Goal: Task Accomplishment & Management: Complete application form

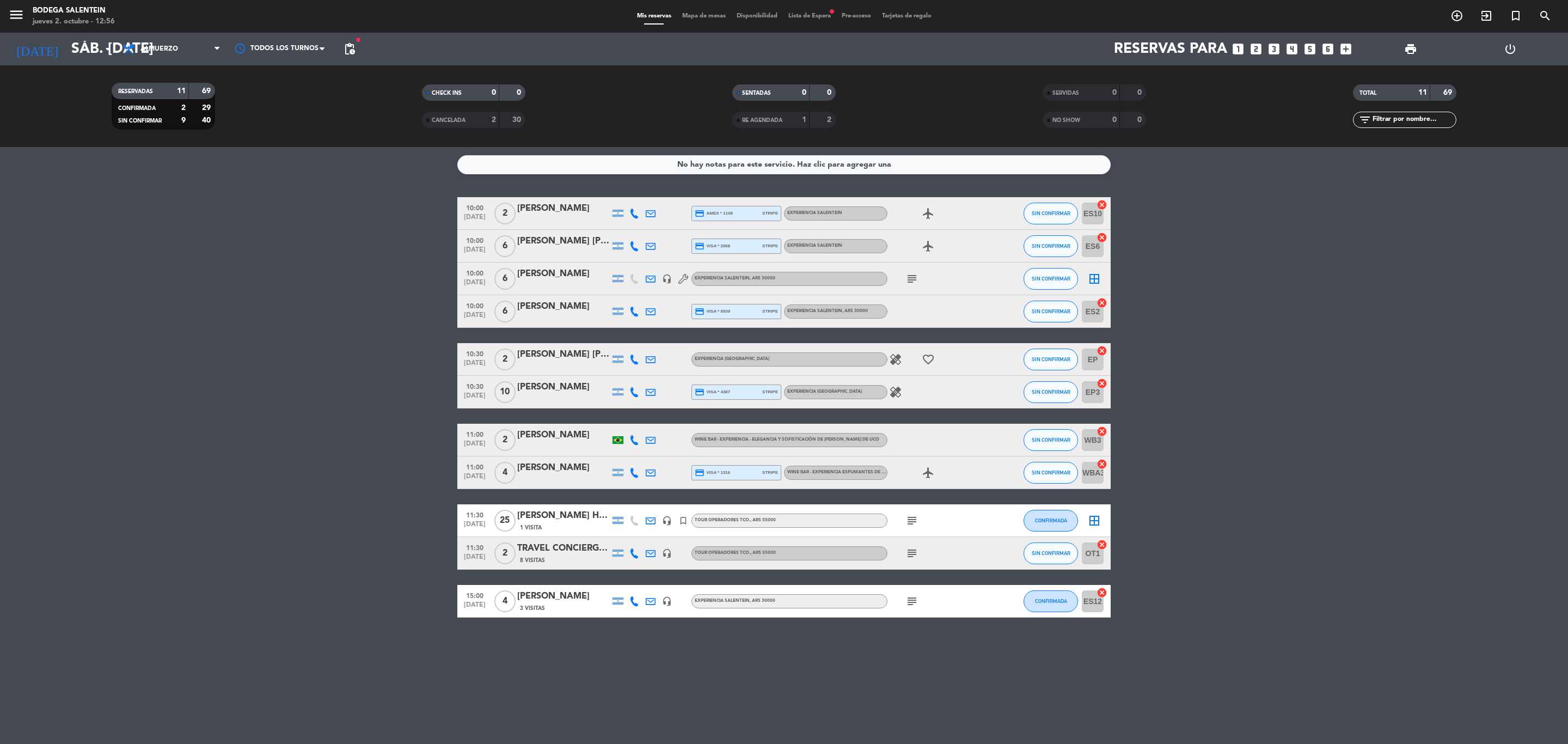
click at [572, 605] on div "3 Visitas" at bounding box center [564, 609] width 92 height 9
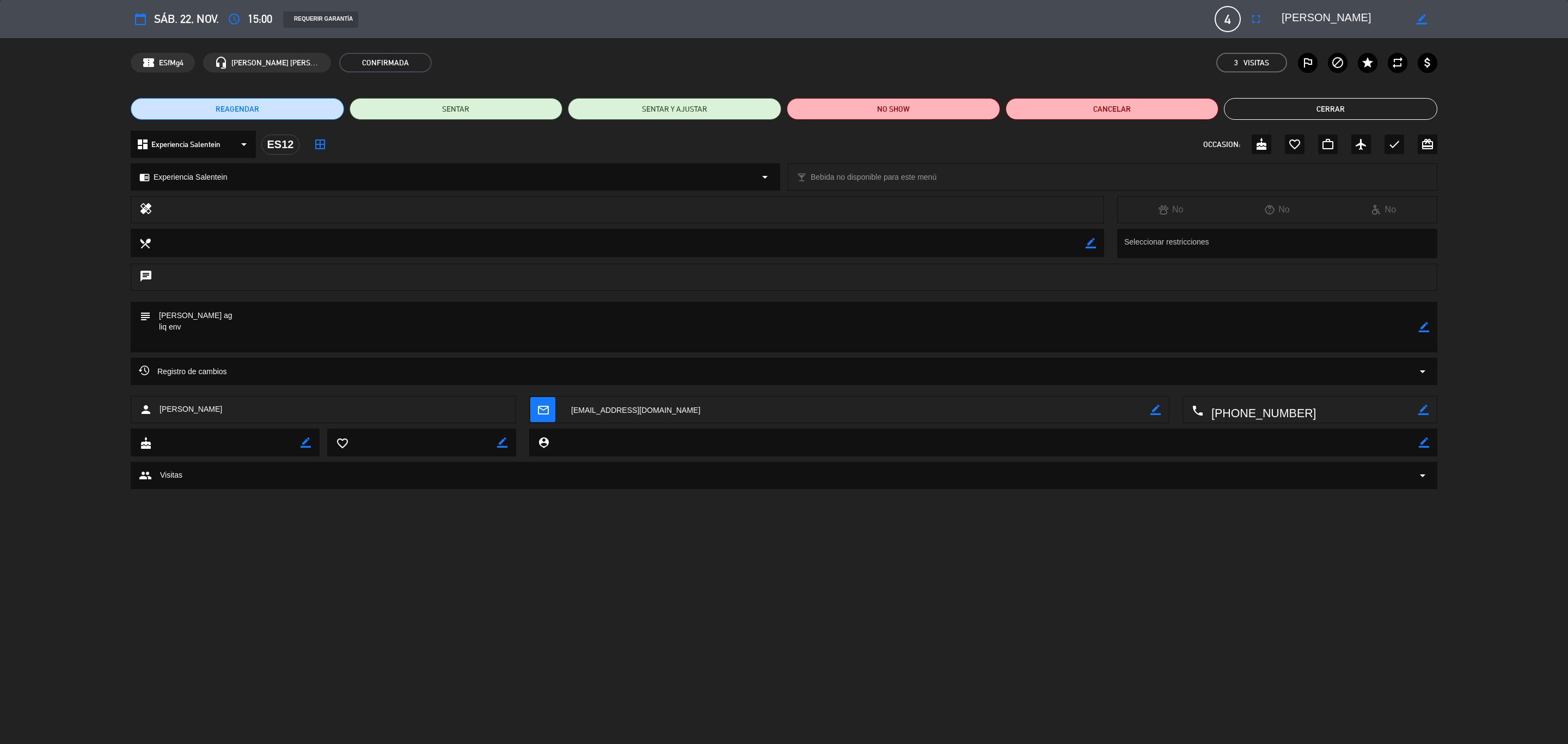
click at [1426, 379] on div "Registro de cambios arrow_drop_down" at bounding box center [784, 371] width 1307 height 27
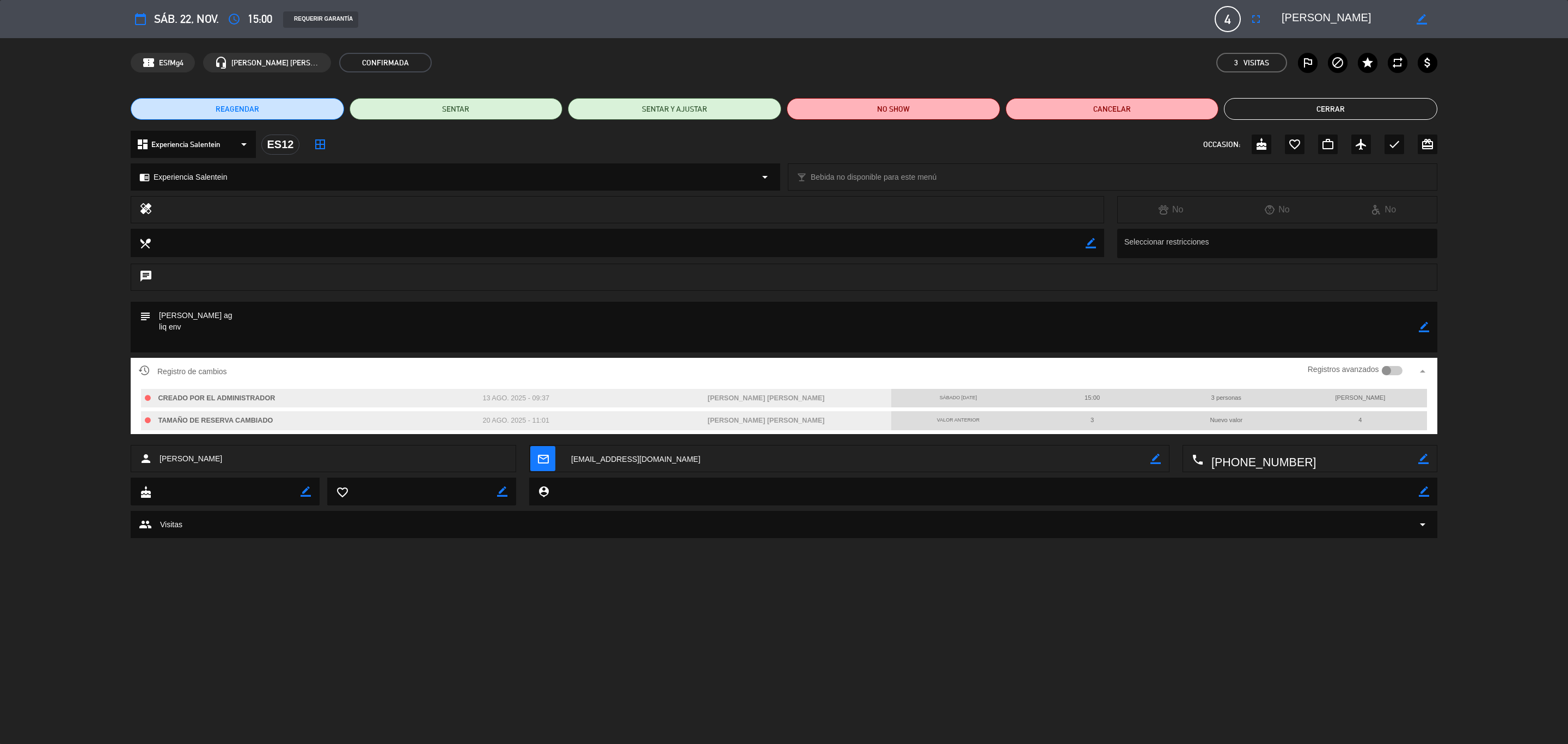
click at [1401, 102] on button "Cerrar" at bounding box center [1331, 109] width 214 height 22
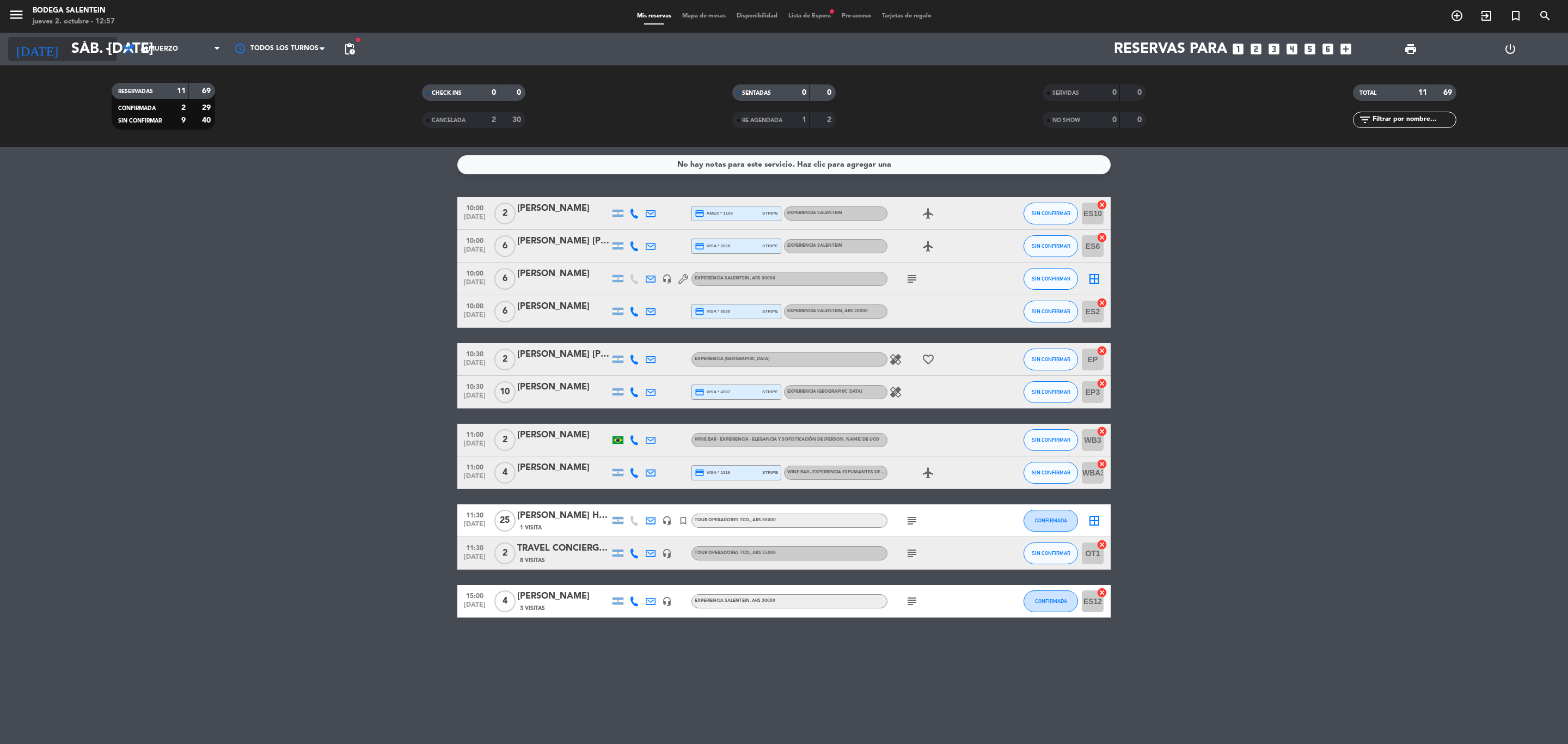
click at [66, 45] on input "sáb. [DATE]" at bounding box center [158, 49] width 185 height 27
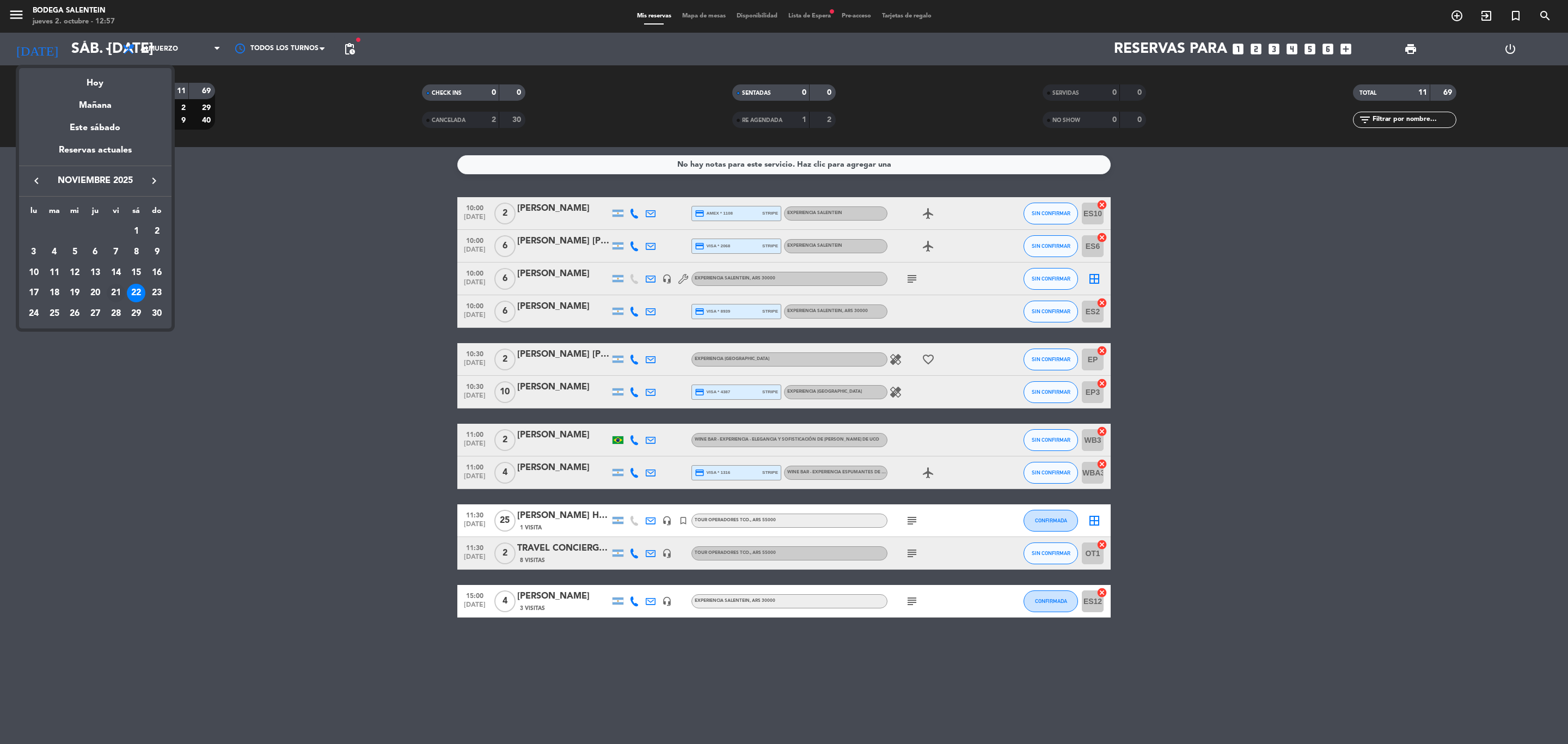
click at [114, 291] on div "21" at bounding box center [116, 293] width 19 height 19
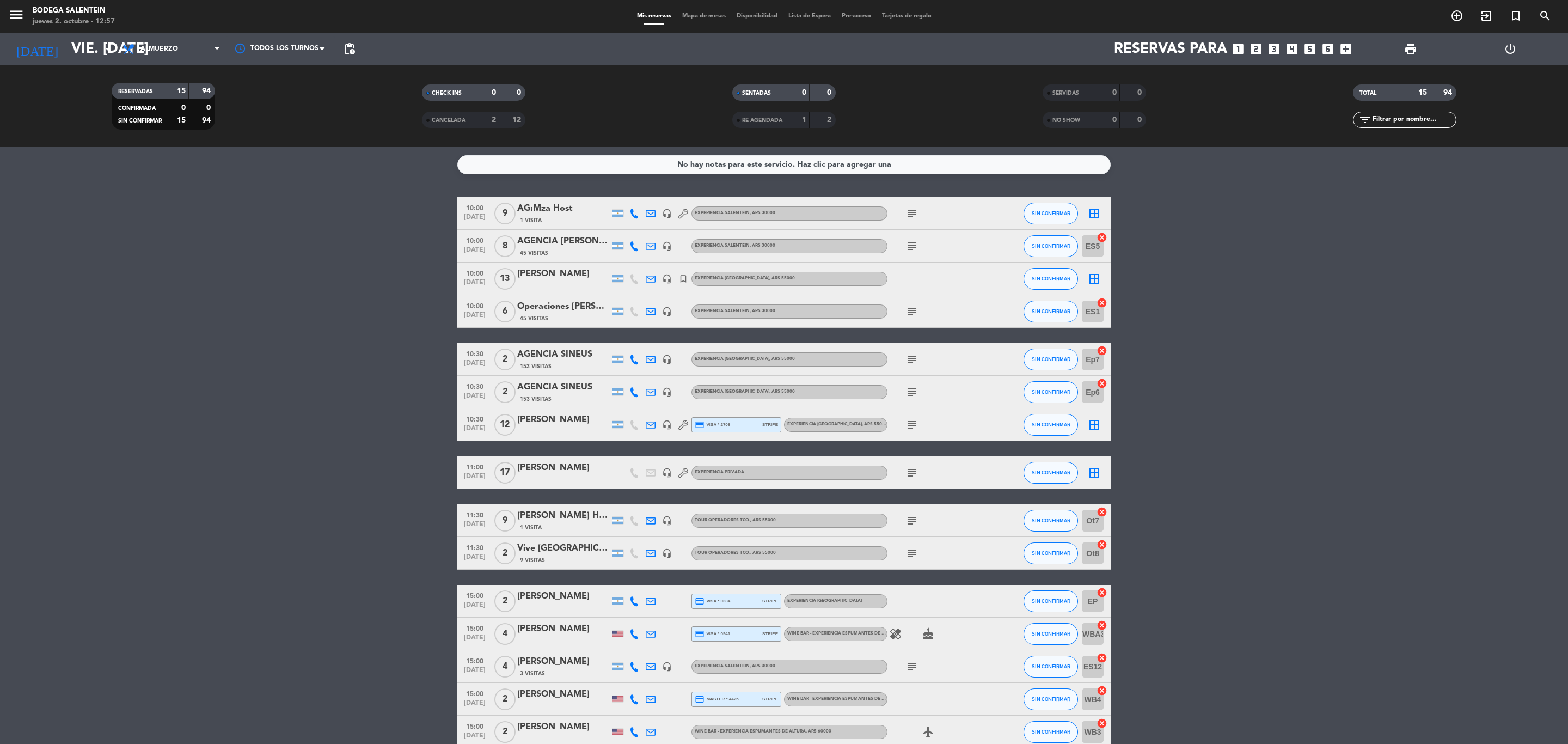
click at [915, 665] on icon "subject" at bounding box center [912, 666] width 13 height 13
click at [70, 48] on input "vie. [DATE]" at bounding box center [158, 49] width 185 height 27
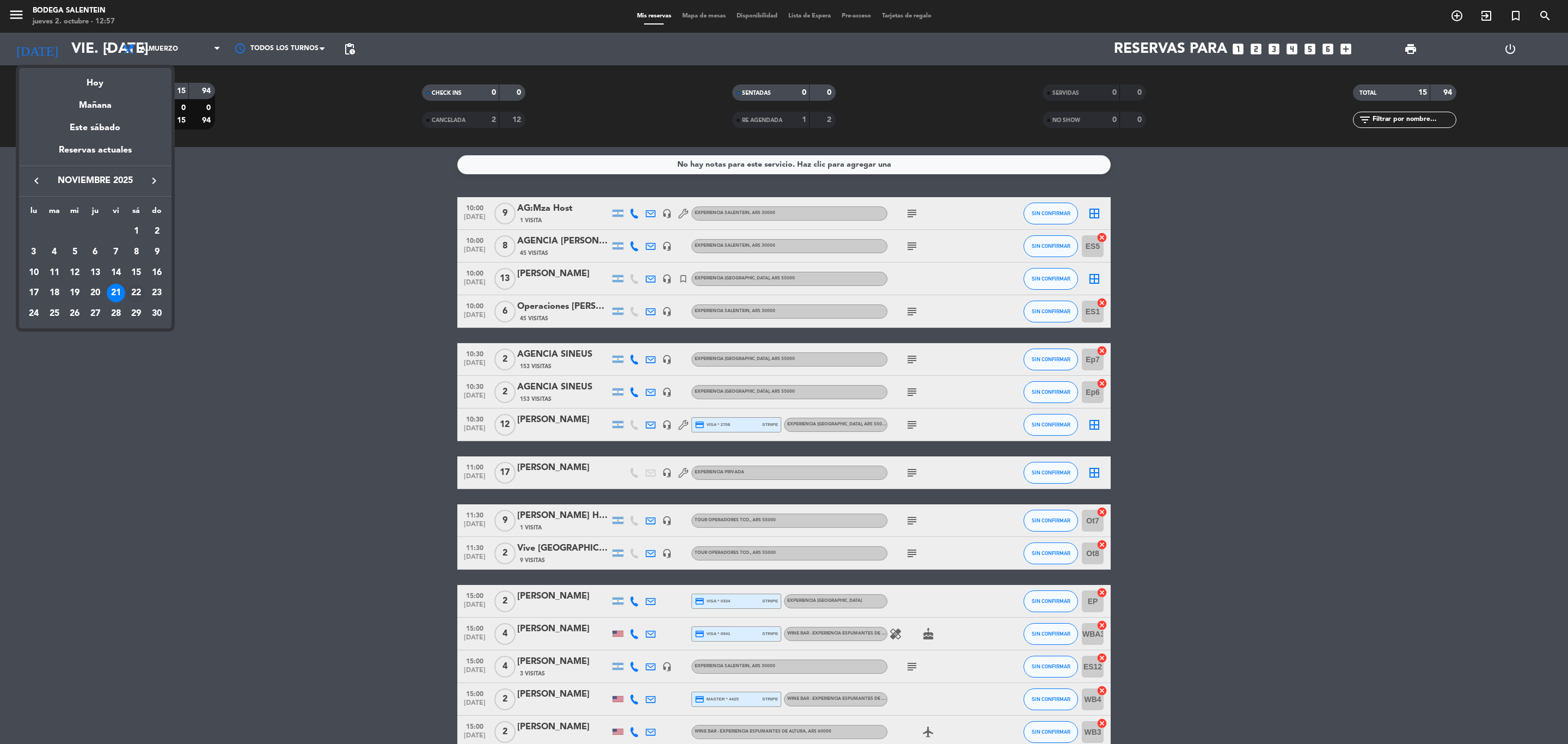
click at [135, 290] on div "22" at bounding box center [136, 293] width 19 height 19
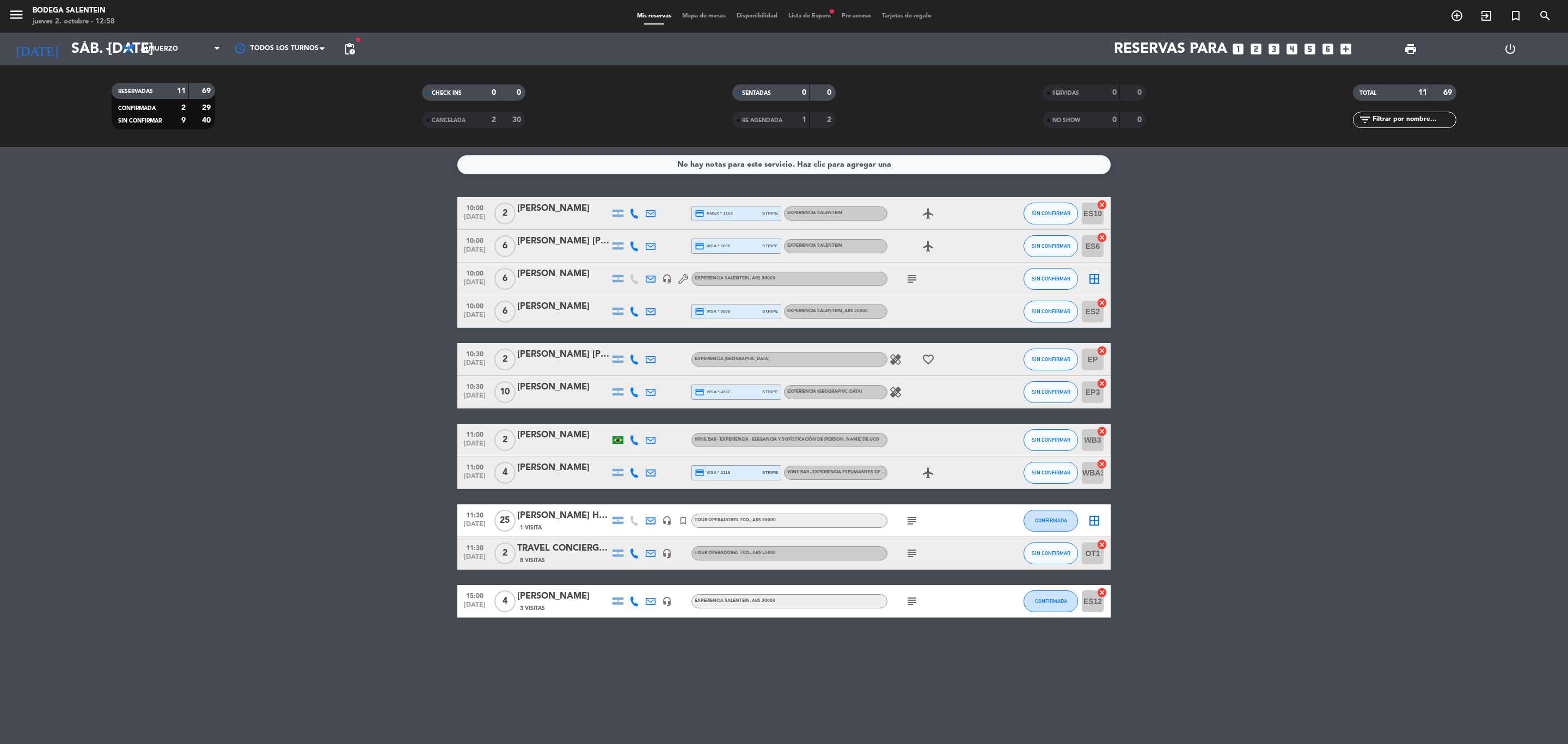
click at [915, 597] on icon "subject" at bounding box center [912, 601] width 13 height 13
click at [73, 48] on input "sáb. [DATE]" at bounding box center [158, 49] width 185 height 27
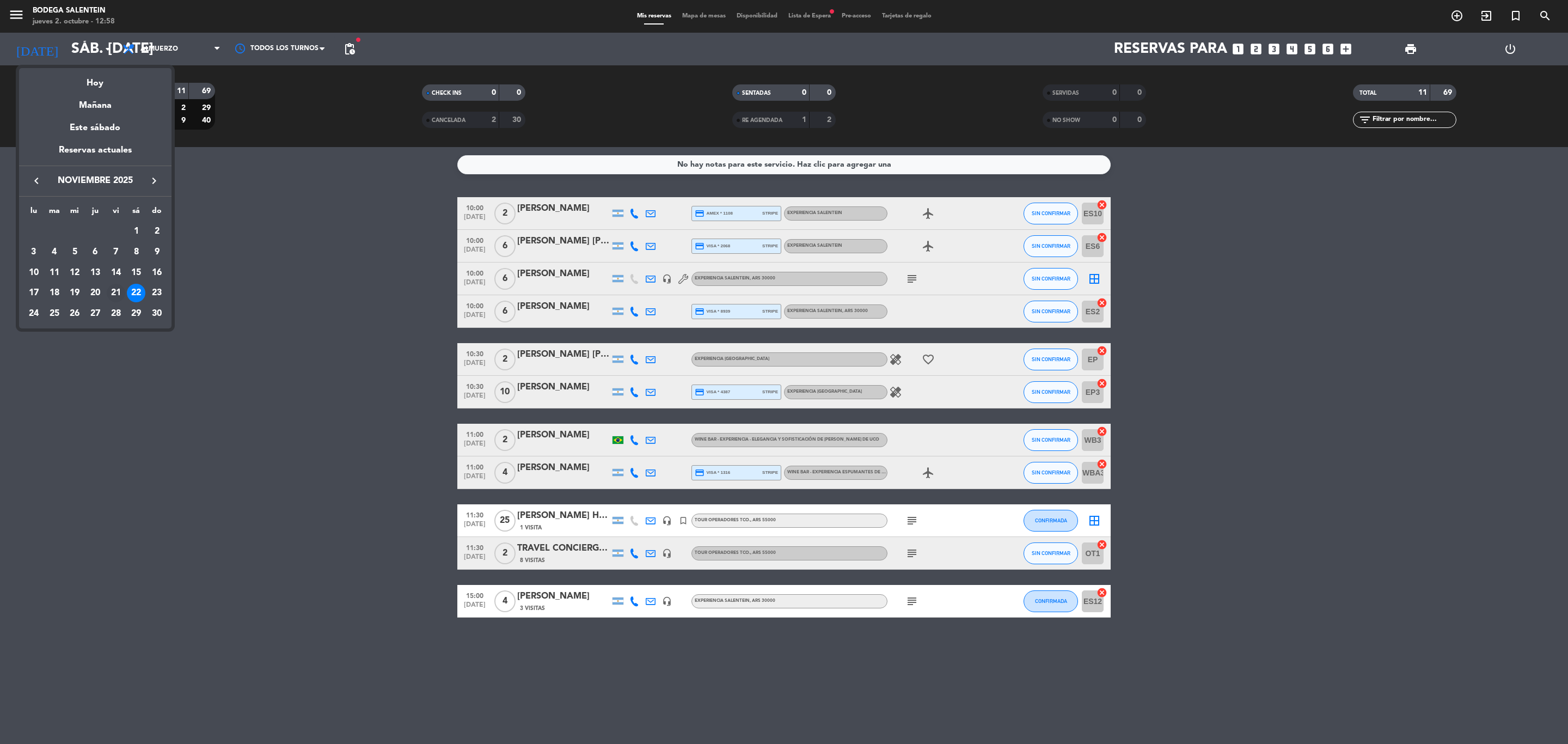
click at [108, 293] on div "21" at bounding box center [116, 293] width 19 height 19
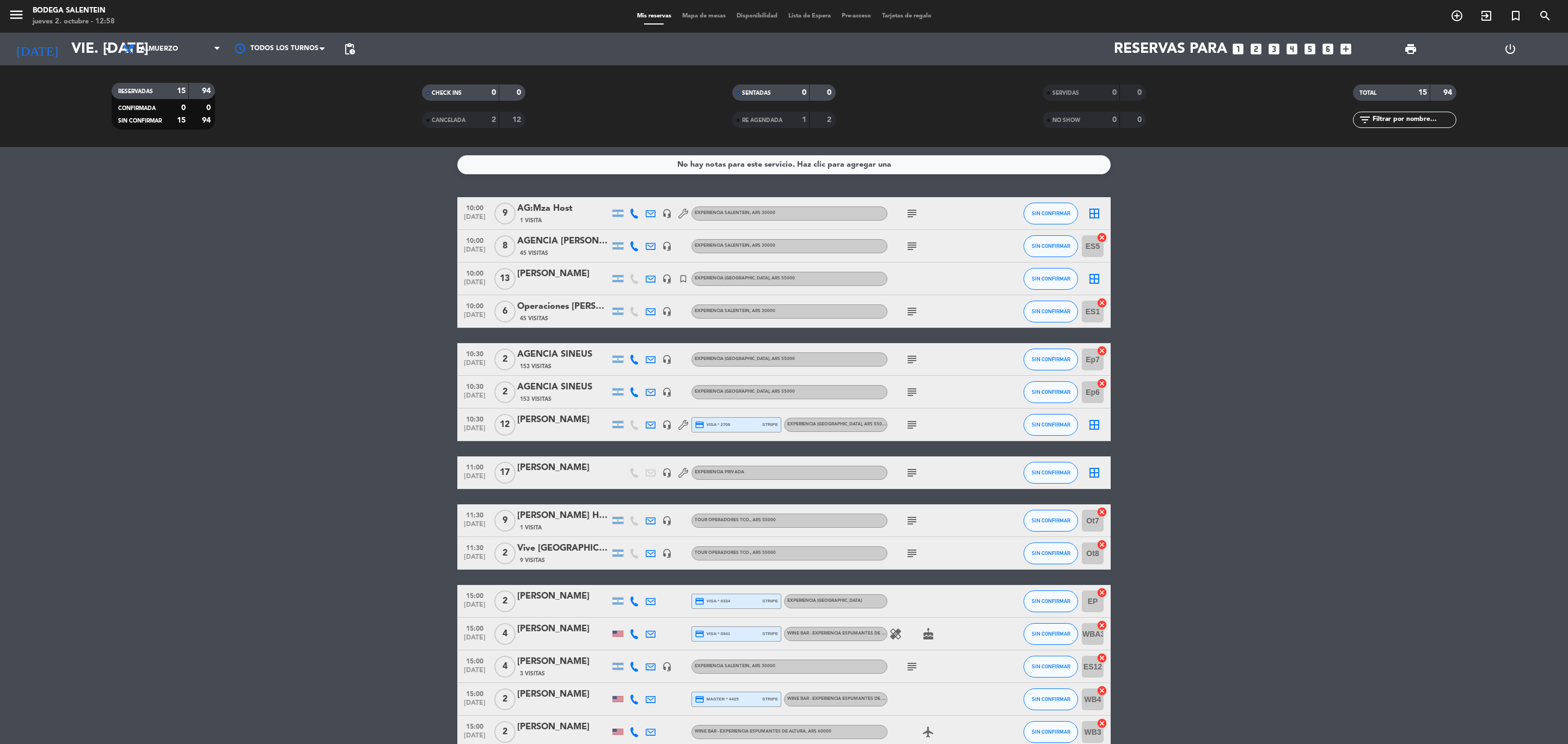
scroll to position [59, 0]
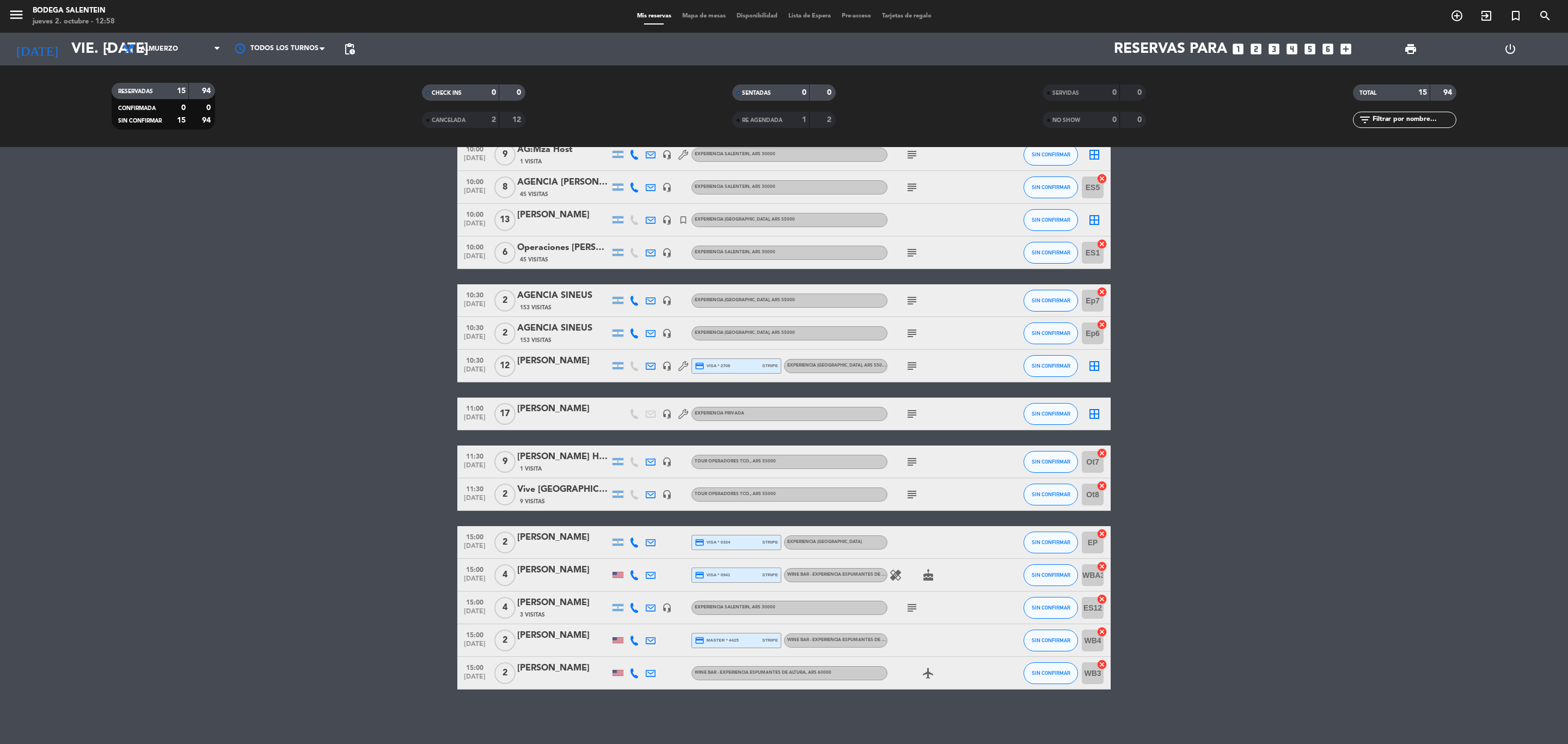
click at [573, 598] on div "[PERSON_NAME]" at bounding box center [564, 603] width 92 height 14
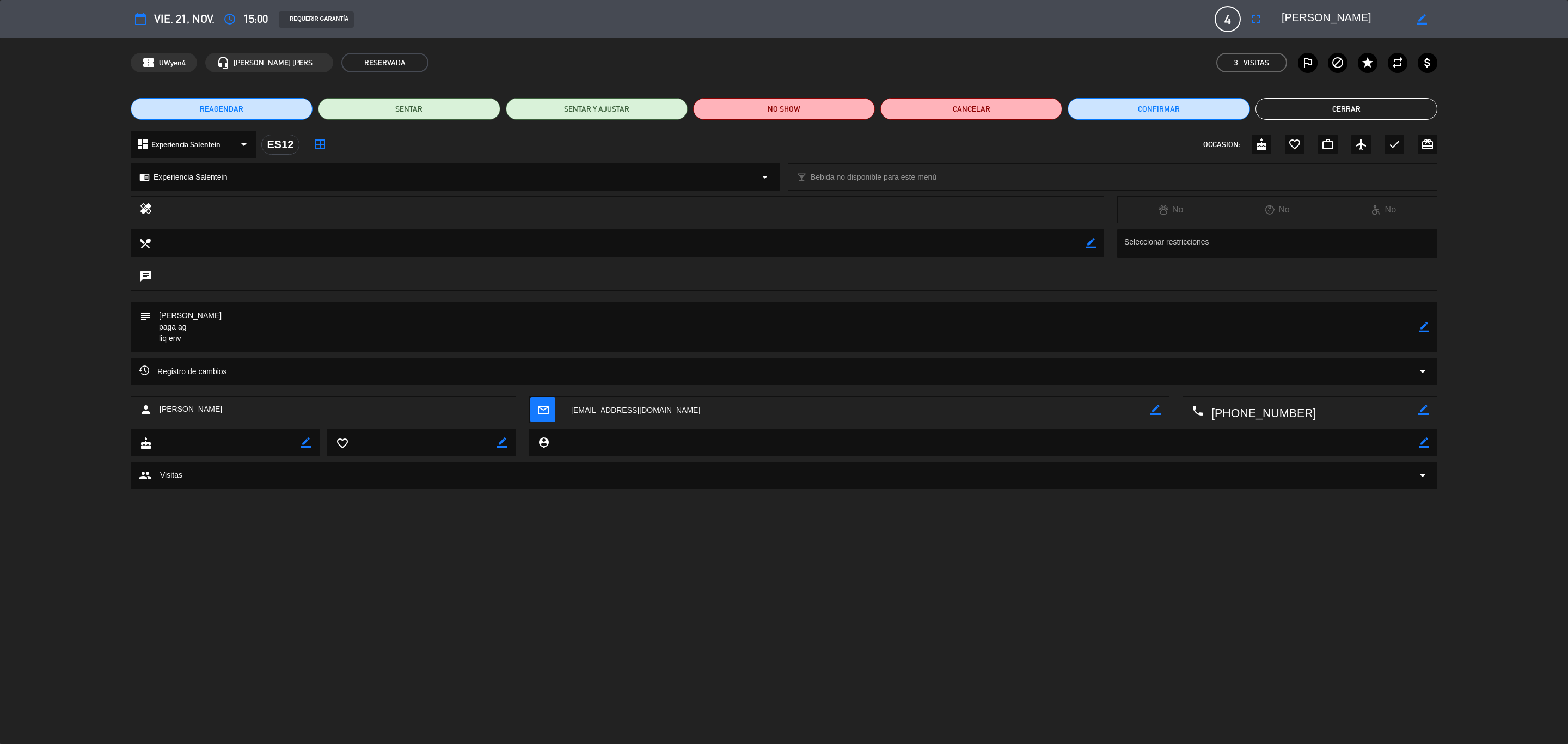
drag, startPoint x: 239, startPoint y: 317, endPoint x: 103, endPoint y: 317, distance: 136.0
click at [103, 317] on div "subject border_color" at bounding box center [784, 330] width 1568 height 56
click at [1300, 113] on button "Cerrar" at bounding box center [1346, 109] width 182 height 22
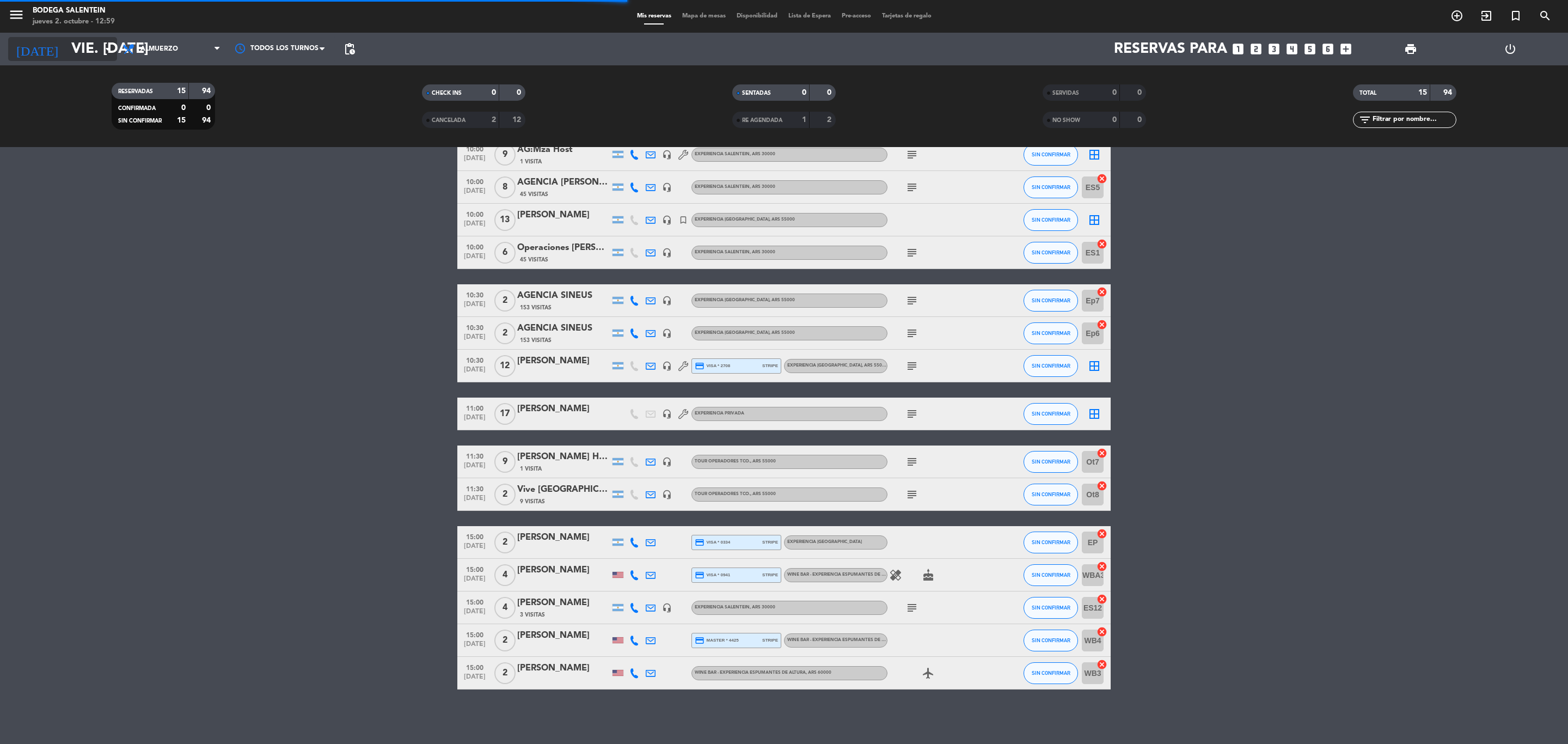
click at [72, 57] on input "vie. [DATE]" at bounding box center [158, 49] width 185 height 27
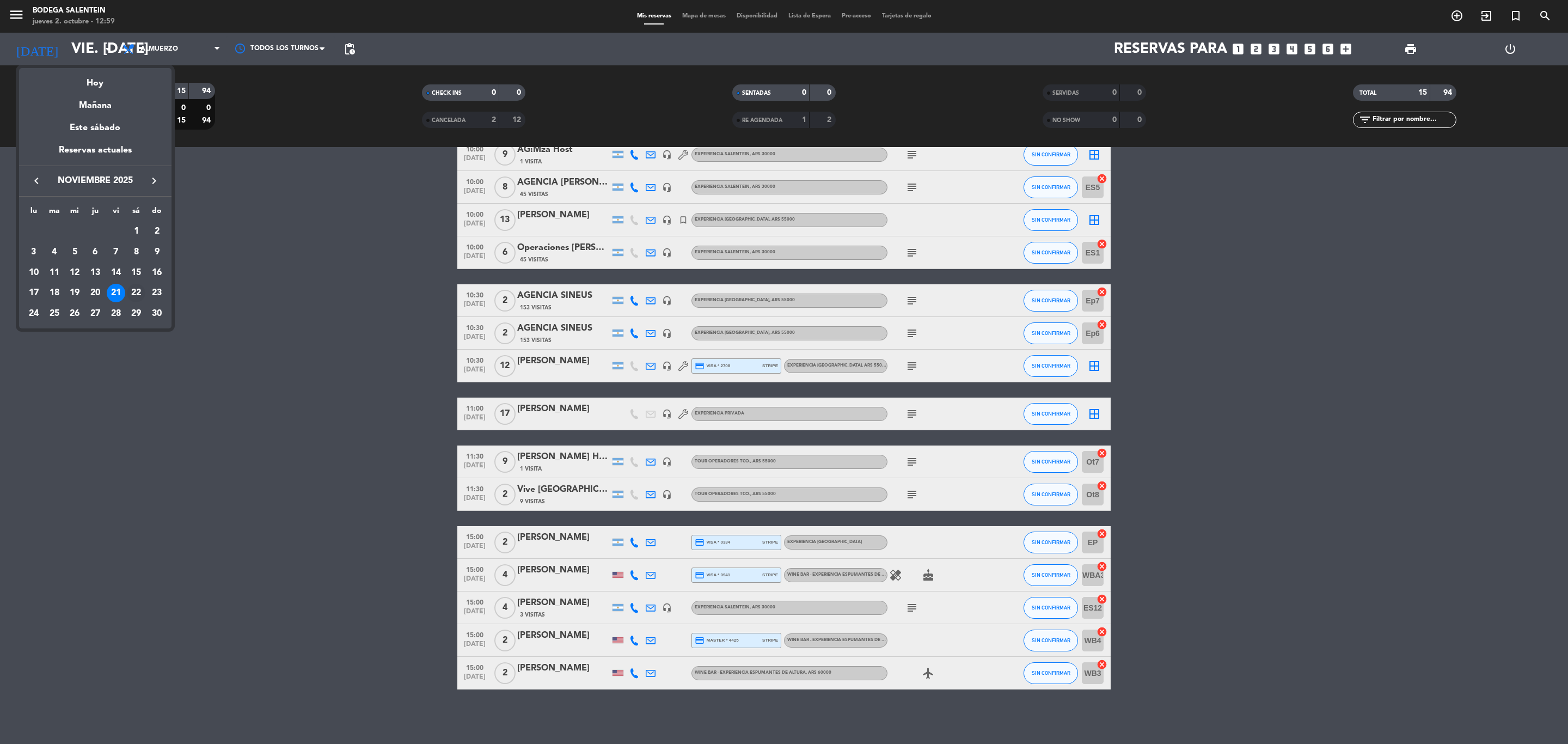
click at [133, 294] on div "22" at bounding box center [136, 293] width 19 height 19
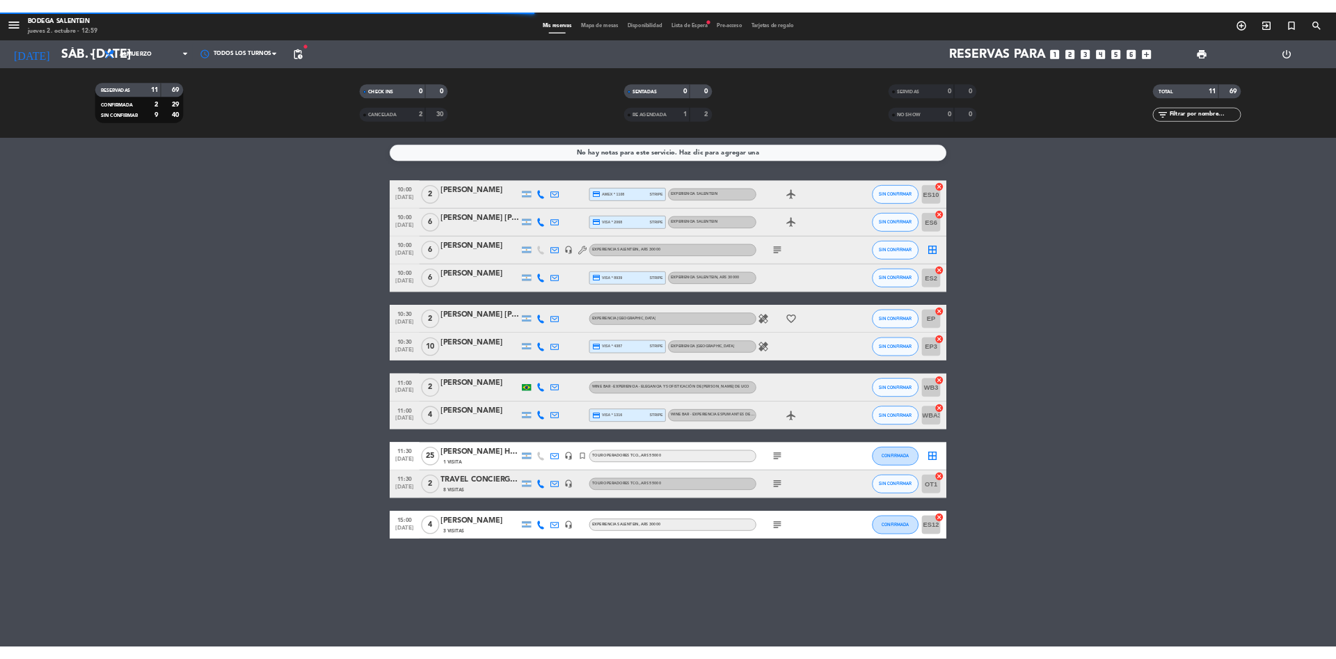
scroll to position [0, 0]
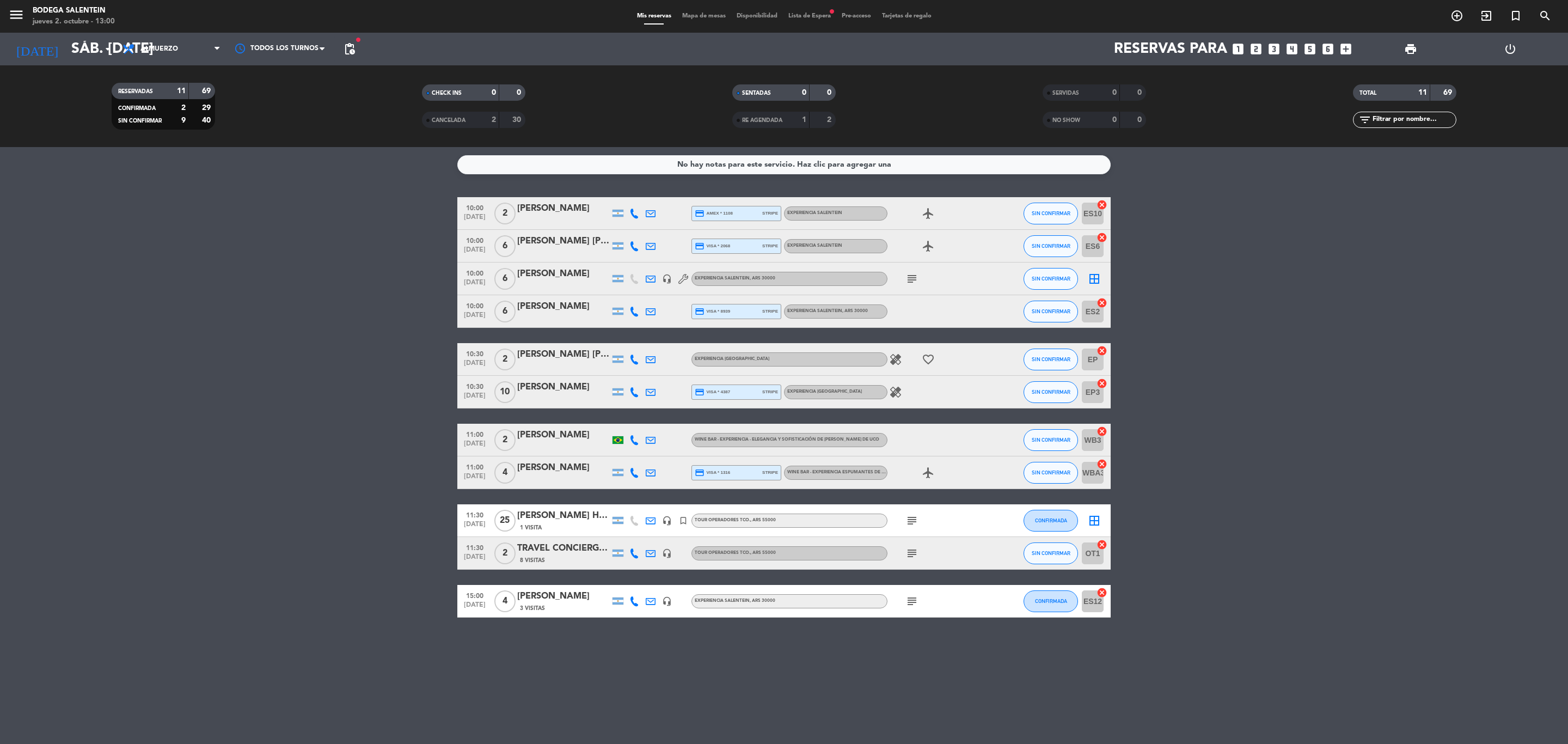
click at [551, 605] on div "3 Visitas" at bounding box center [564, 609] width 92 height 9
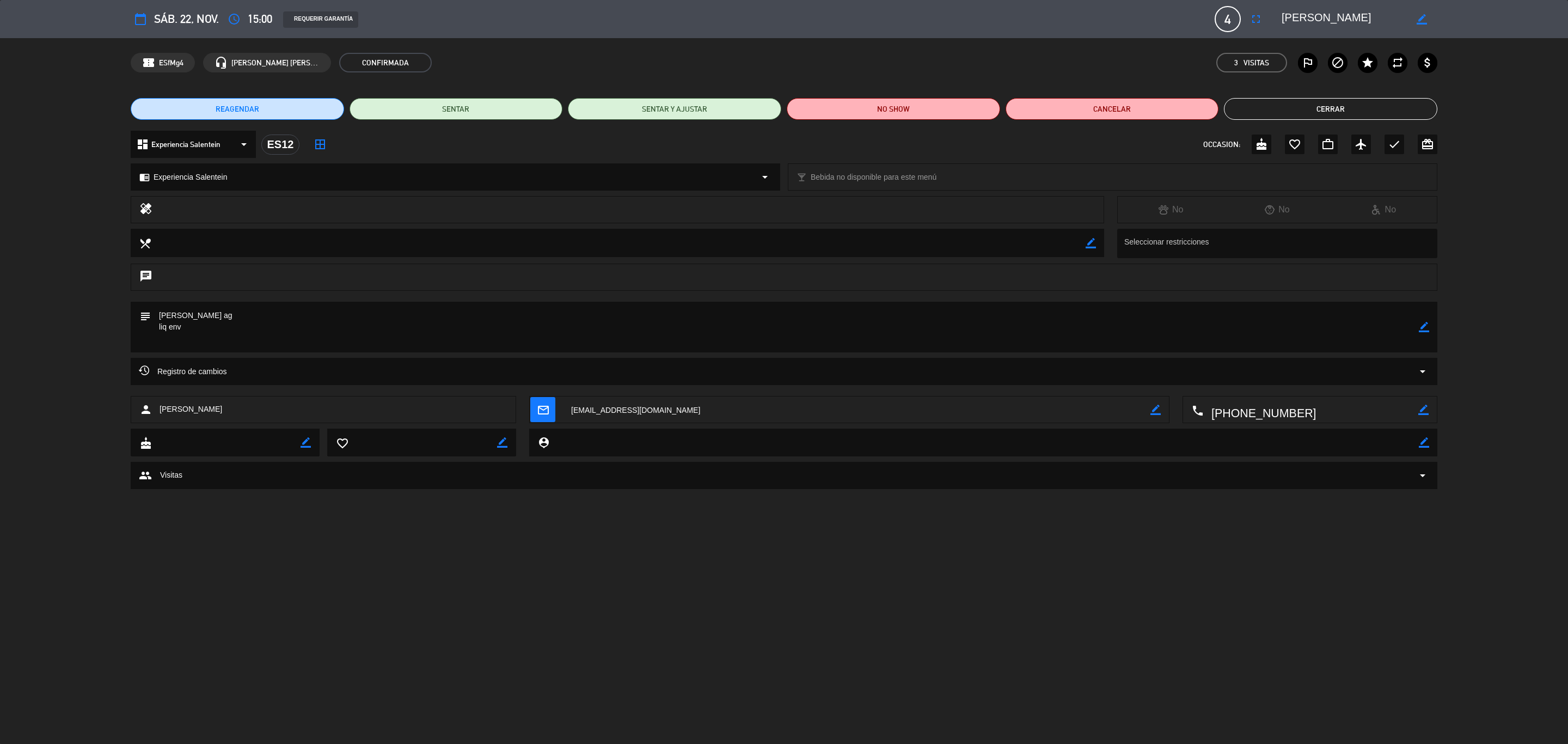
click at [1361, 103] on button "Cerrar" at bounding box center [1331, 109] width 214 height 22
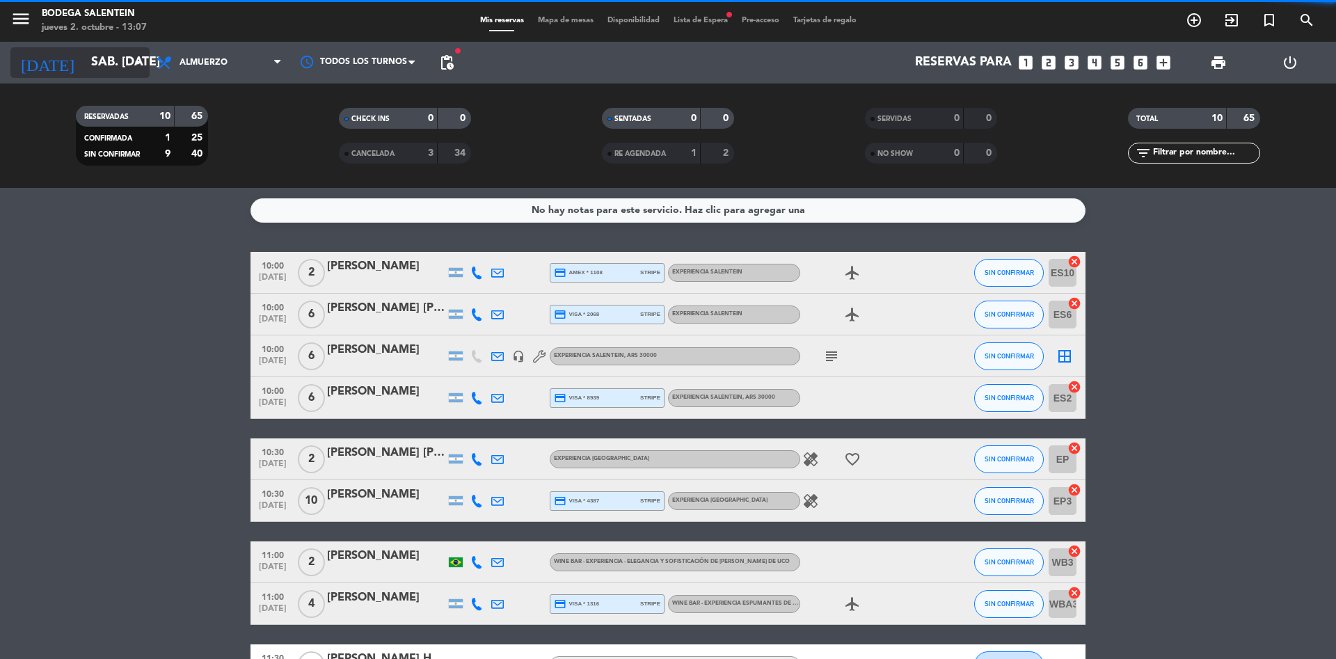
click at [109, 67] on input "sáb. [DATE]" at bounding box center [164, 63] width 161 height 28
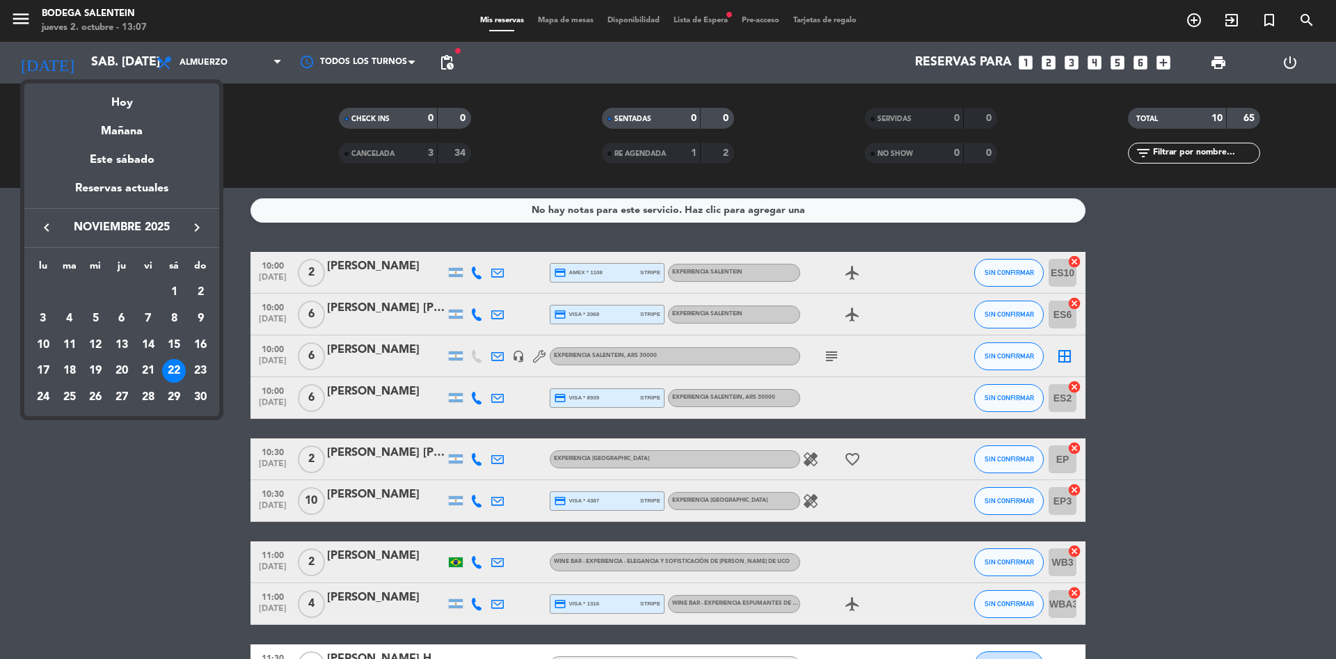
click at [44, 223] on icon "keyboard_arrow_left" at bounding box center [46, 227] width 17 height 17
click at [200, 320] on div "5" at bounding box center [201, 319] width 24 height 24
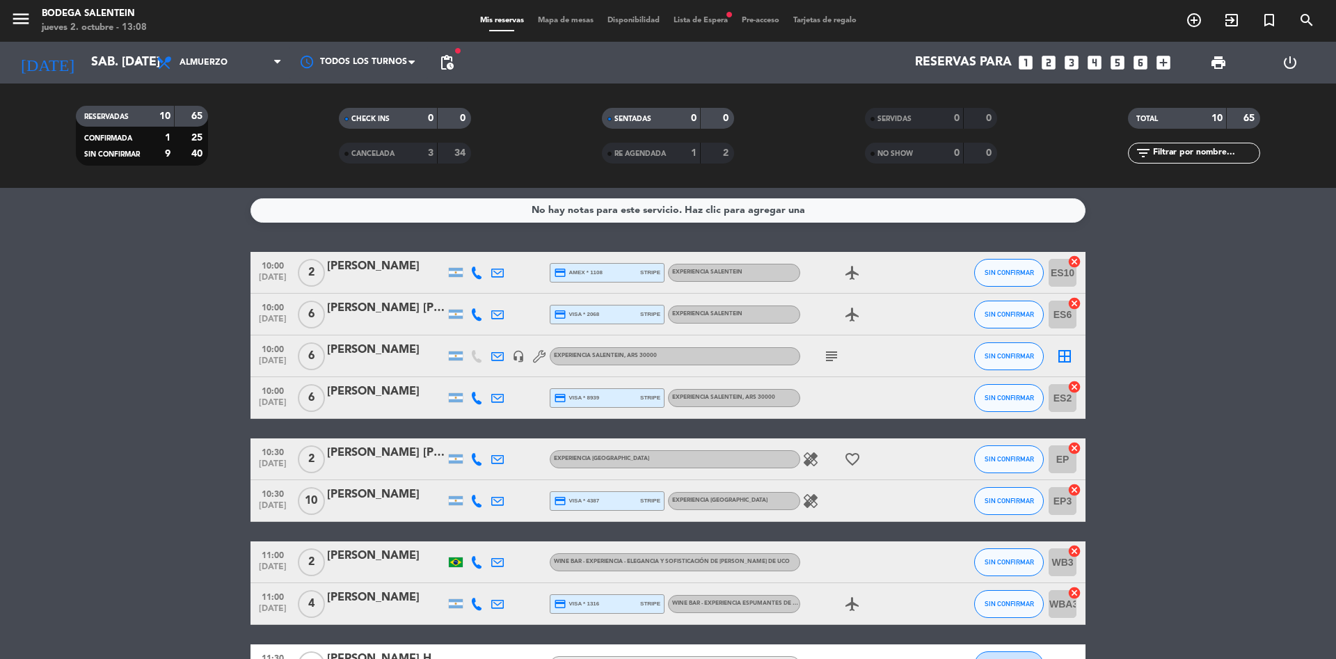
type input "dom. [DATE]"
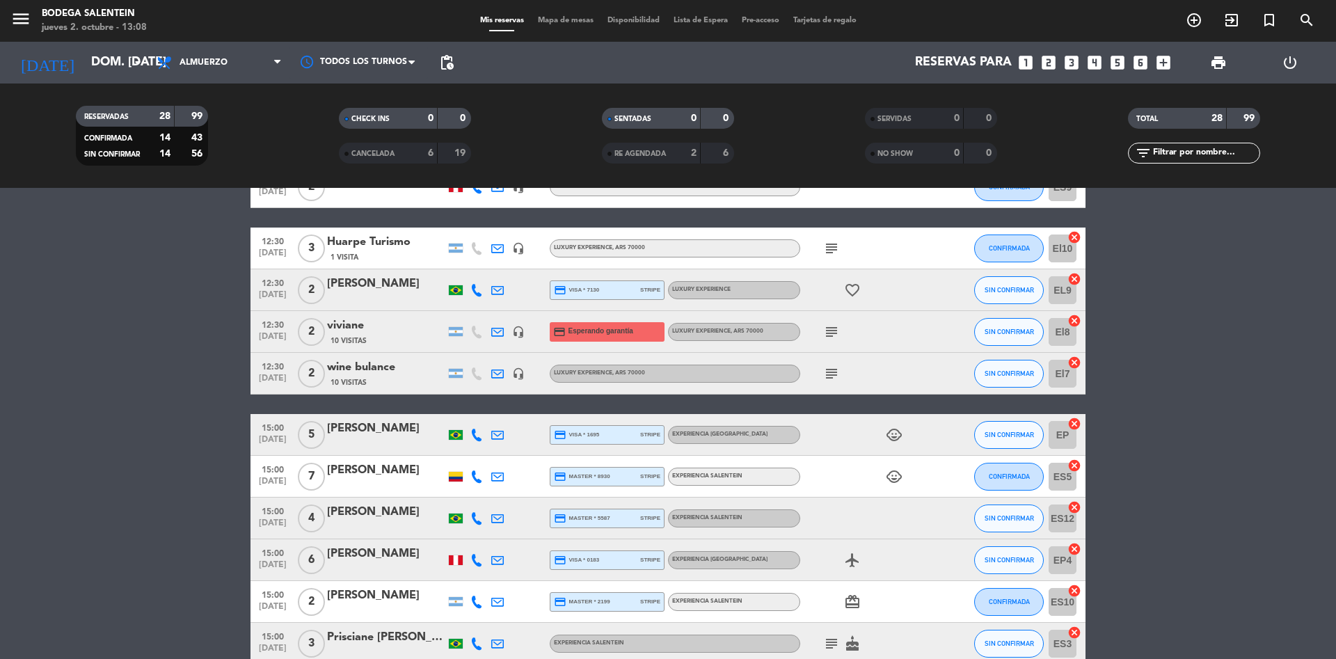
scroll to position [929, 0]
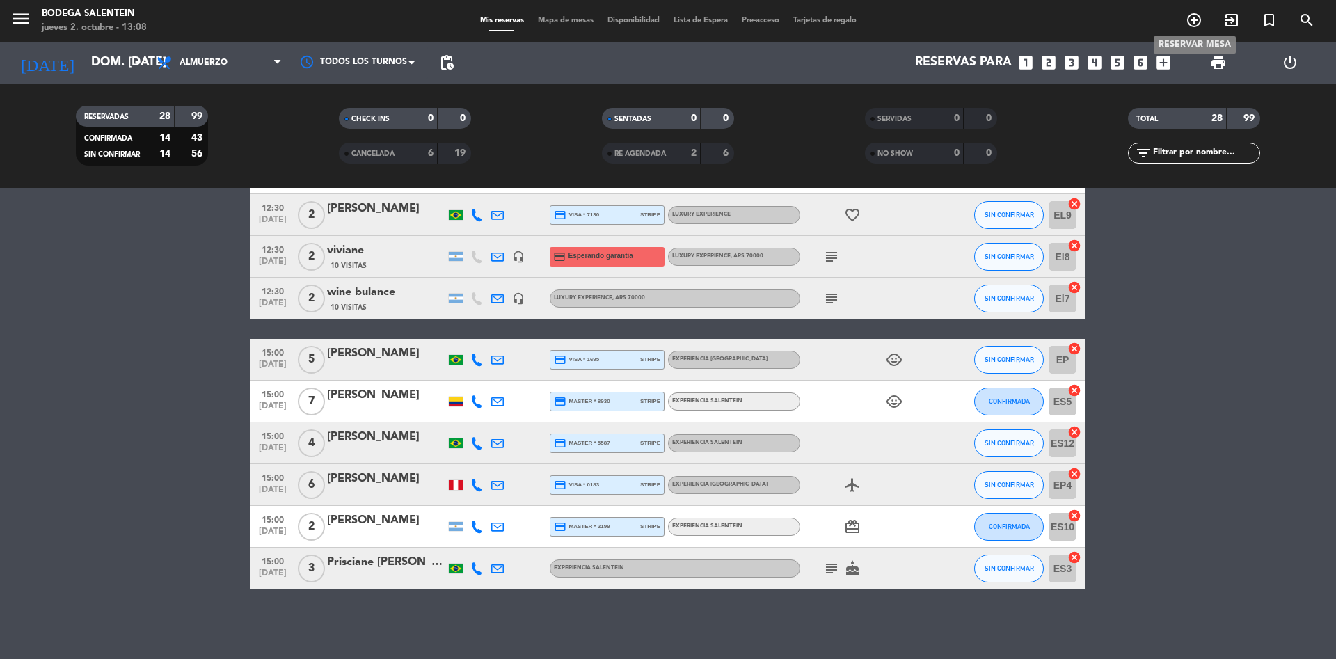
click at [1189, 22] on icon "add_circle_outline" at bounding box center [1193, 20] width 17 height 17
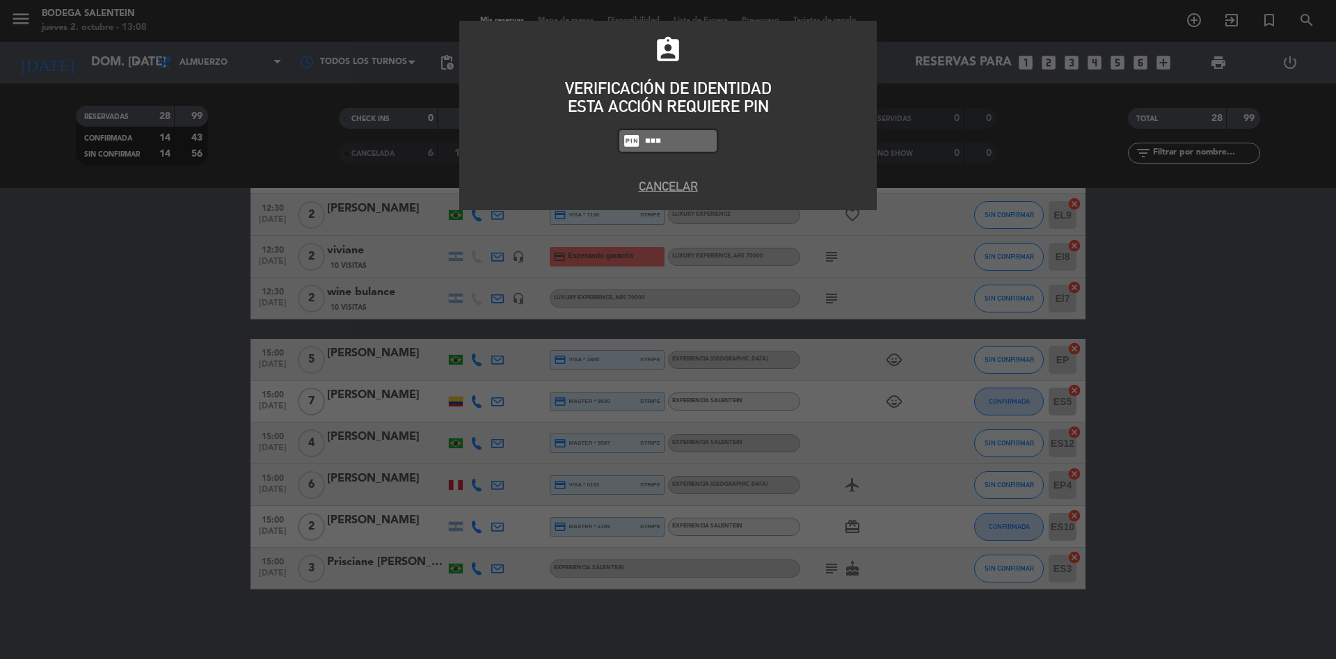
type input "8986"
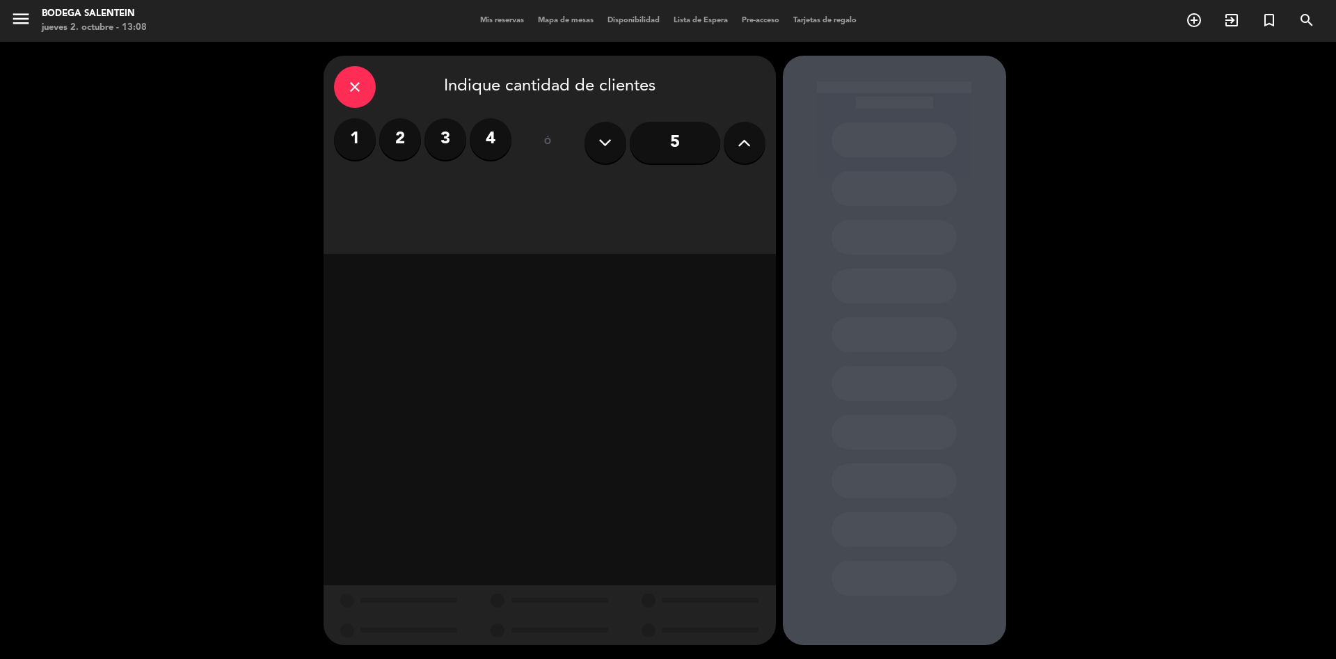
click at [408, 136] on label "2" at bounding box center [400, 139] width 42 height 42
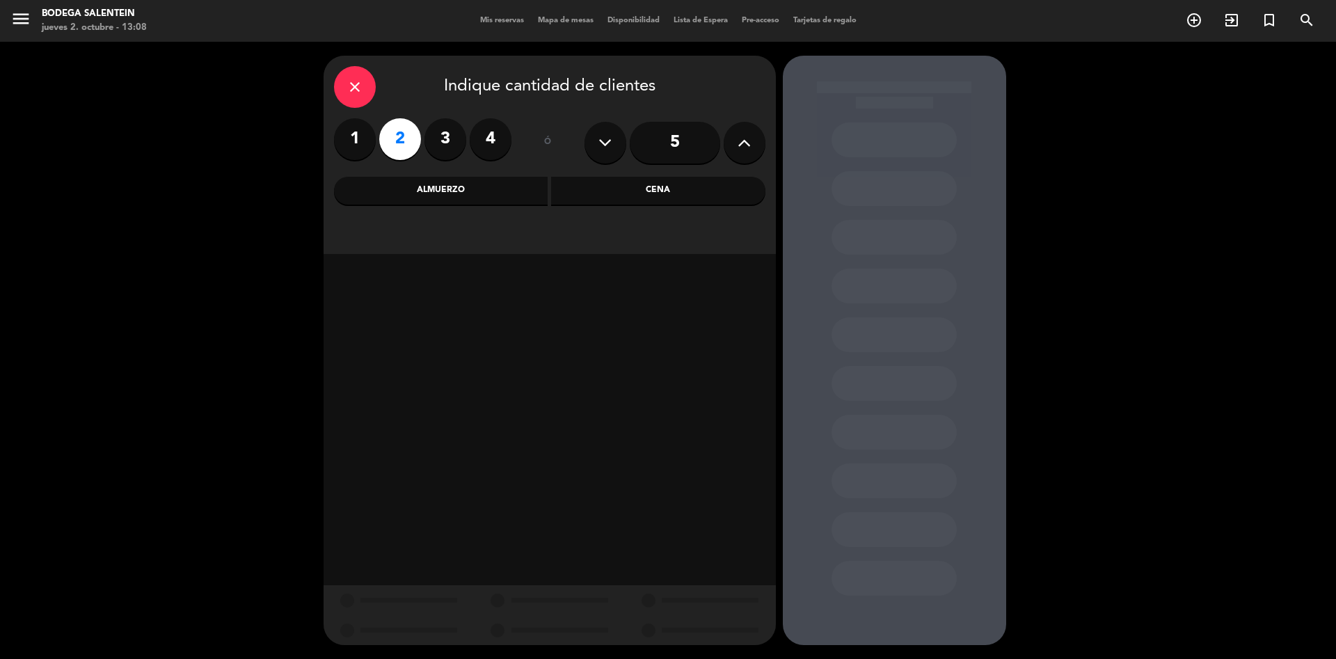
click at [490, 203] on div "Almuerzo" at bounding box center [441, 191] width 214 height 28
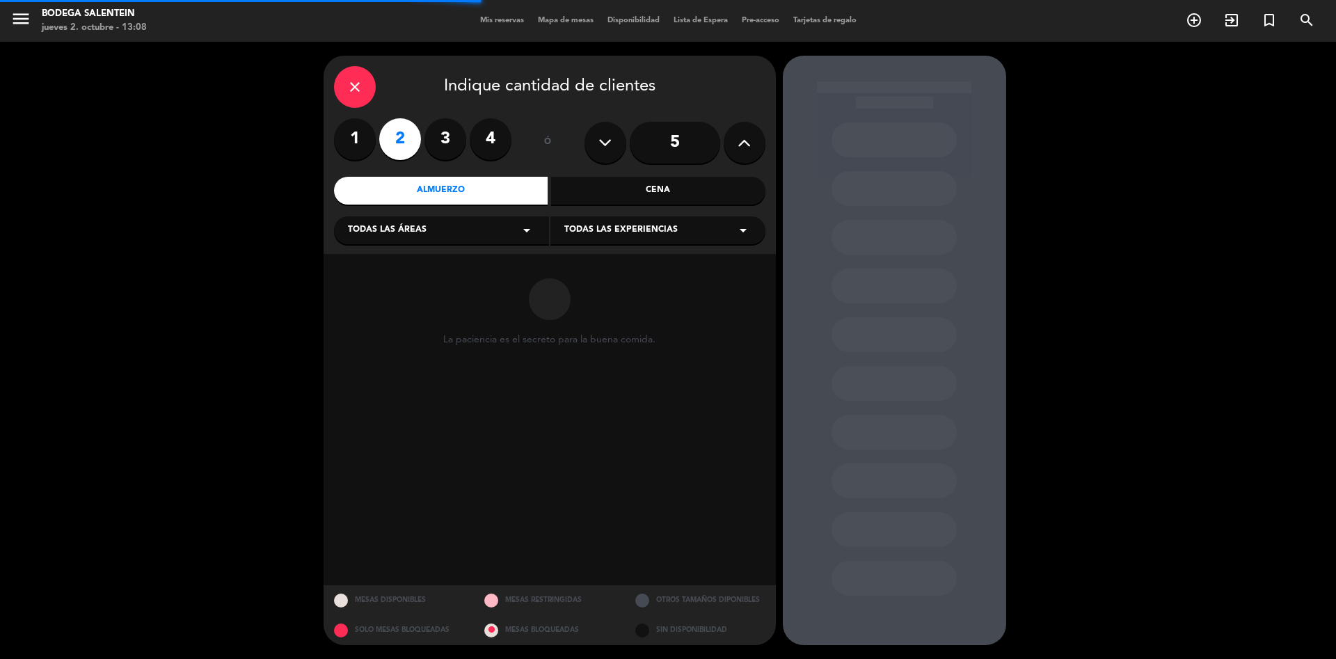
click at [522, 243] on div "Todas las áreas arrow_drop_down" at bounding box center [441, 230] width 215 height 28
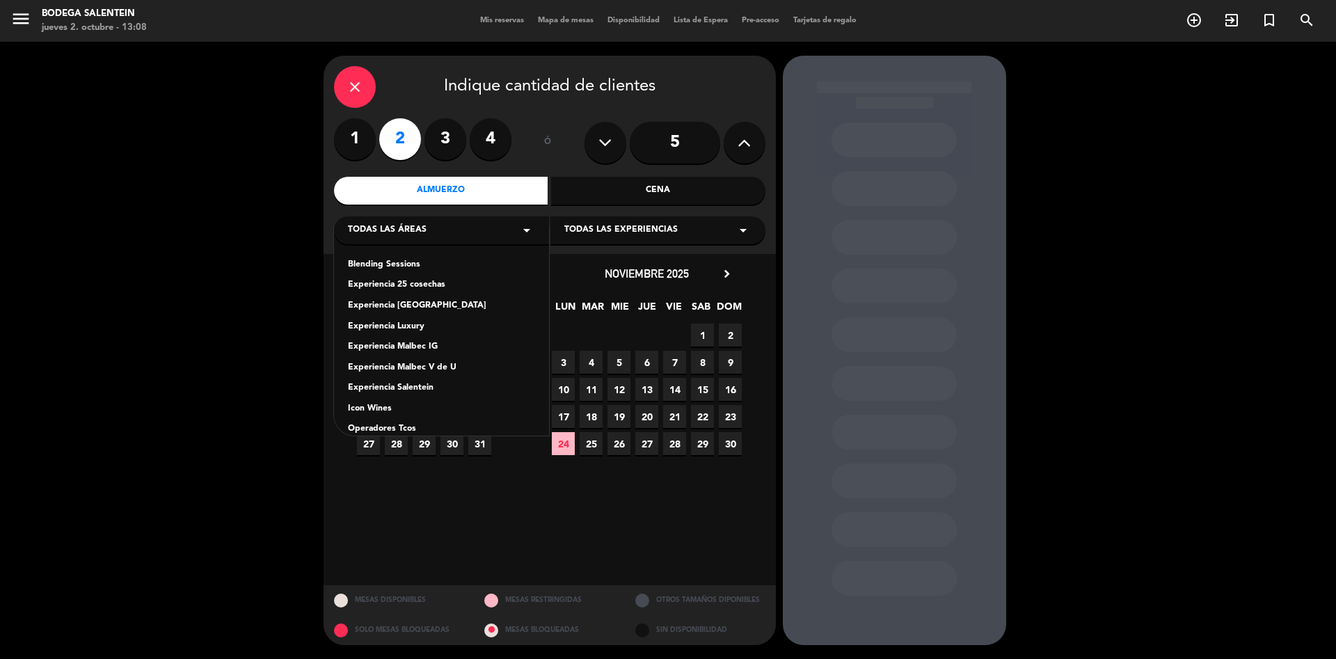
click at [420, 389] on div "Experiencia Salentein" at bounding box center [441, 388] width 187 height 14
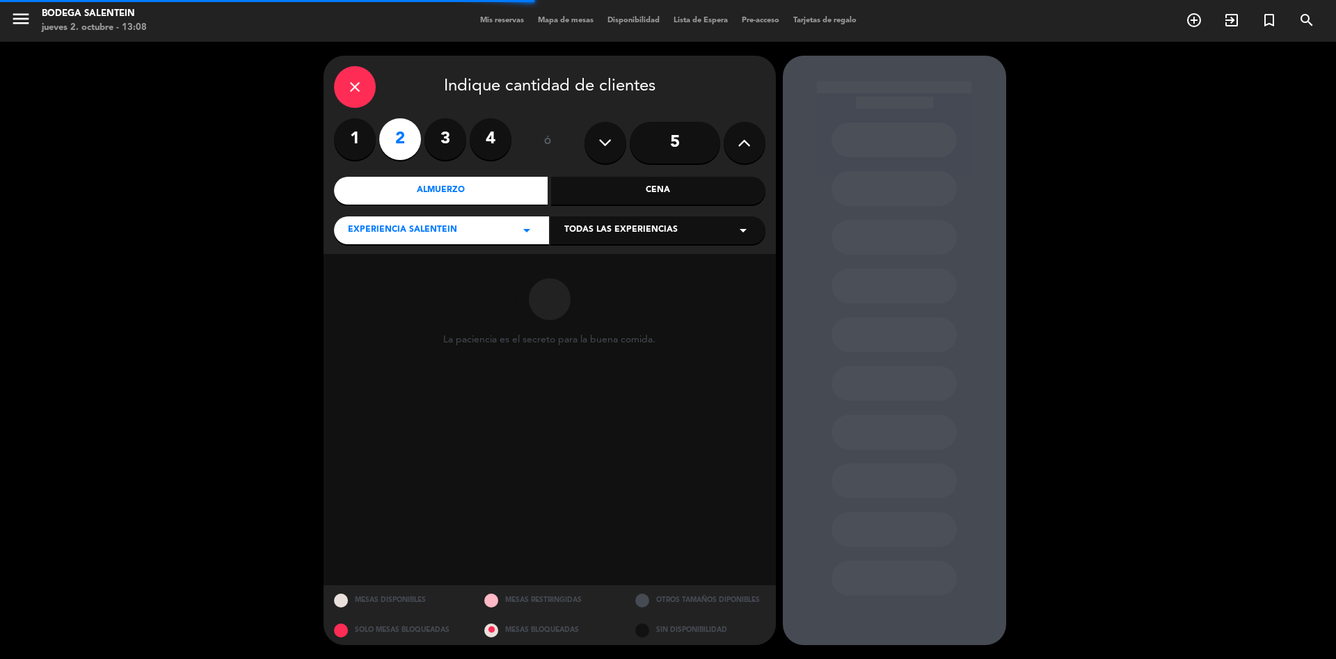
click at [750, 232] on icon "arrow_drop_down" at bounding box center [743, 230] width 17 height 17
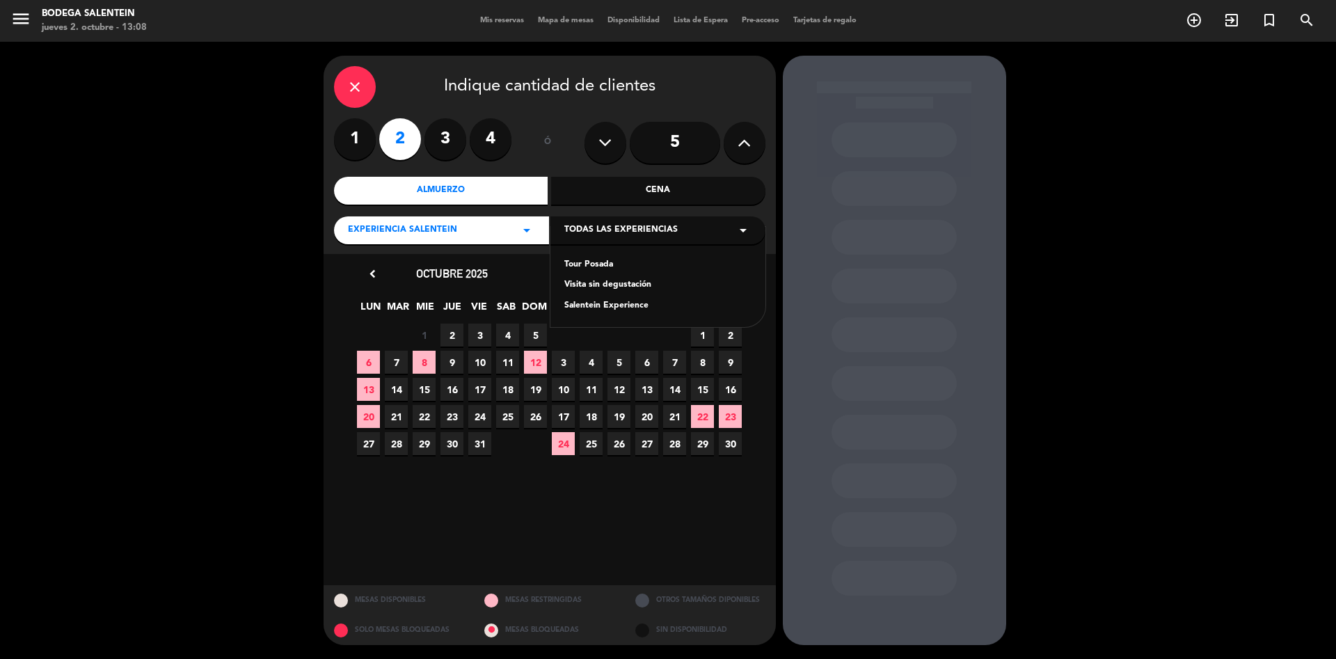
click at [627, 305] on div "Salentein Experience" at bounding box center [657, 306] width 187 height 14
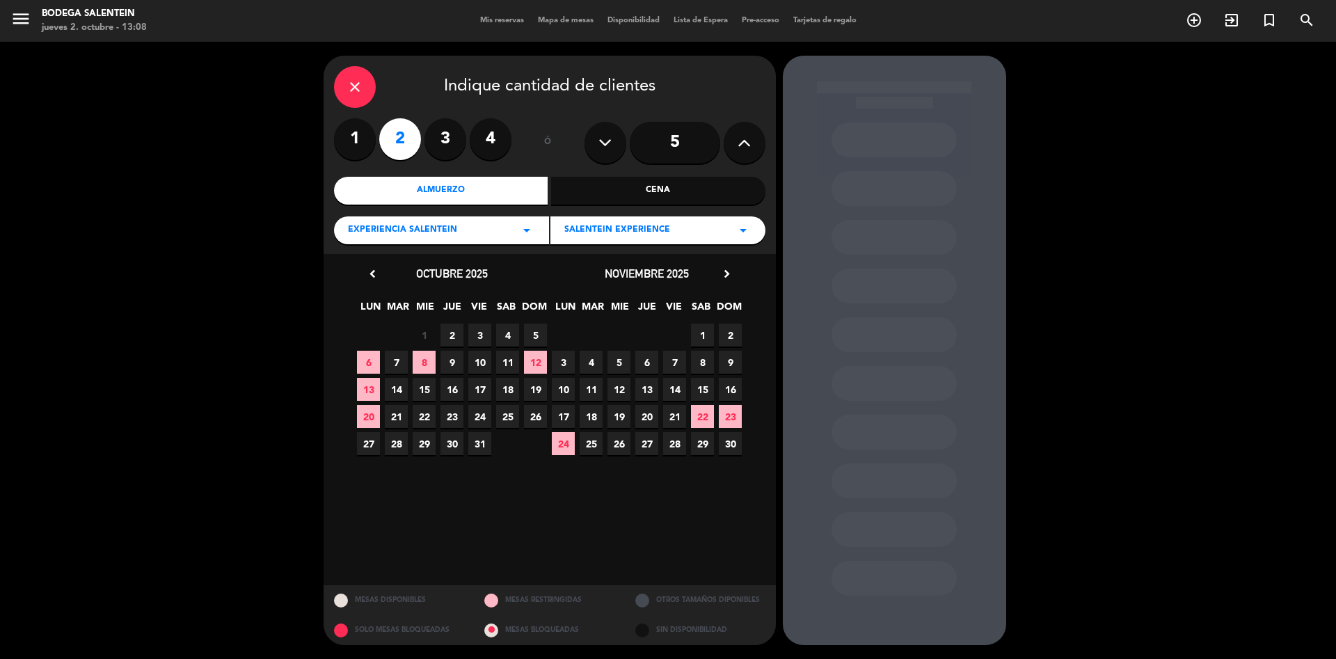
click at [534, 330] on span "5" at bounding box center [535, 334] width 23 height 23
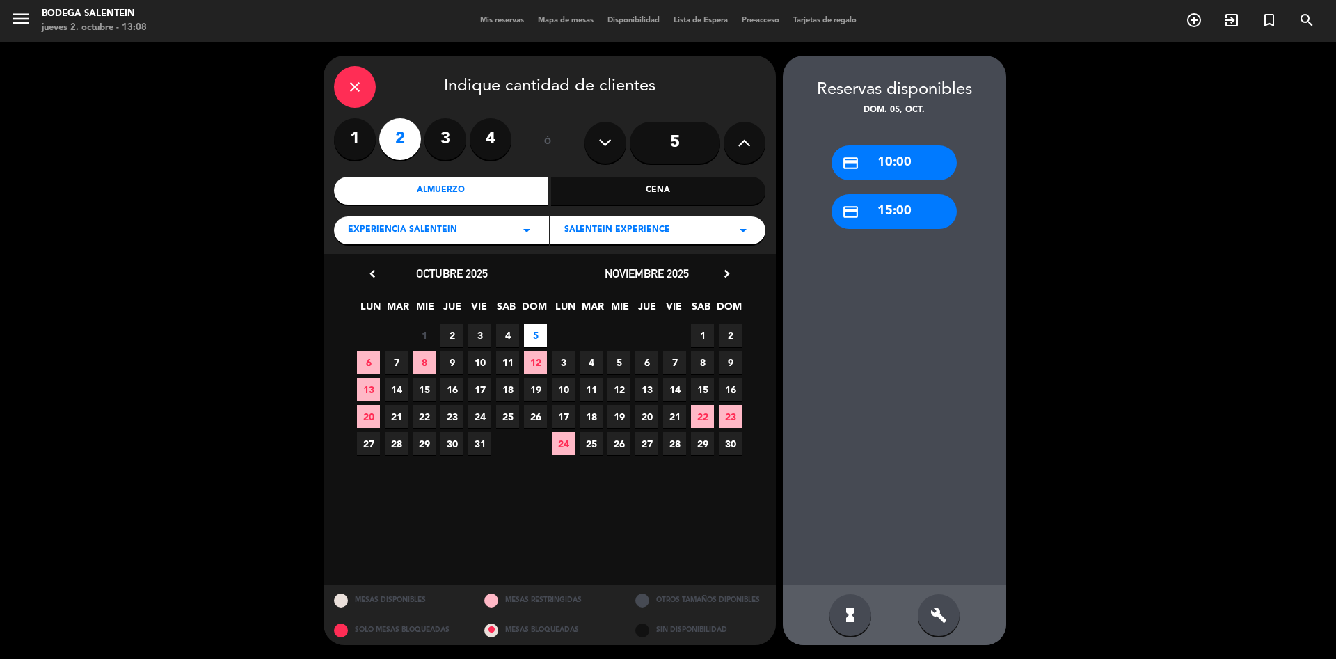
click at [911, 217] on div "credit_card 15:00" at bounding box center [893, 211] width 125 height 35
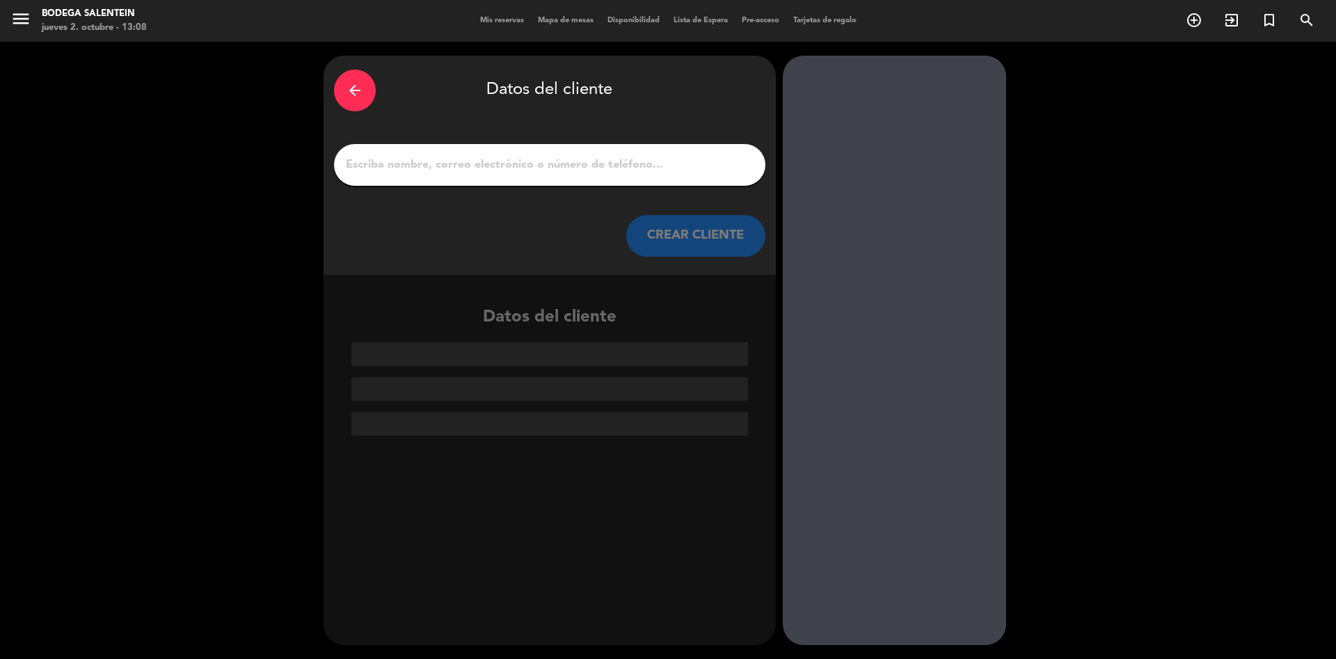
click at [394, 154] on div at bounding box center [549, 165] width 431 height 42
click at [392, 163] on input "1" at bounding box center [549, 164] width 410 height 19
paste input "[PERSON_NAME] - [DOMAIN_NAME] <[EMAIL_ADDRESS][DOMAIN_NAME]>"
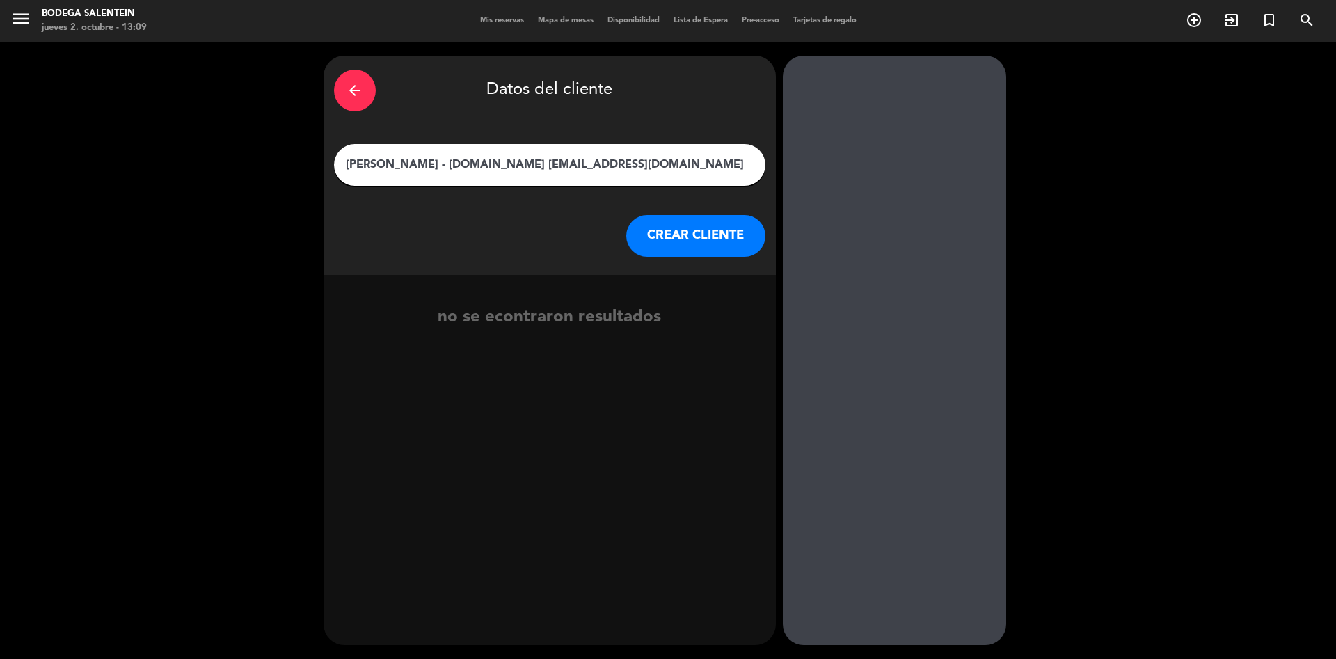
type input "[PERSON_NAME] - [DOMAIN_NAME] [EMAIL_ADDRESS][DOMAIN_NAME]"
click at [679, 234] on button "CREAR CLIENTE" at bounding box center [695, 236] width 139 height 42
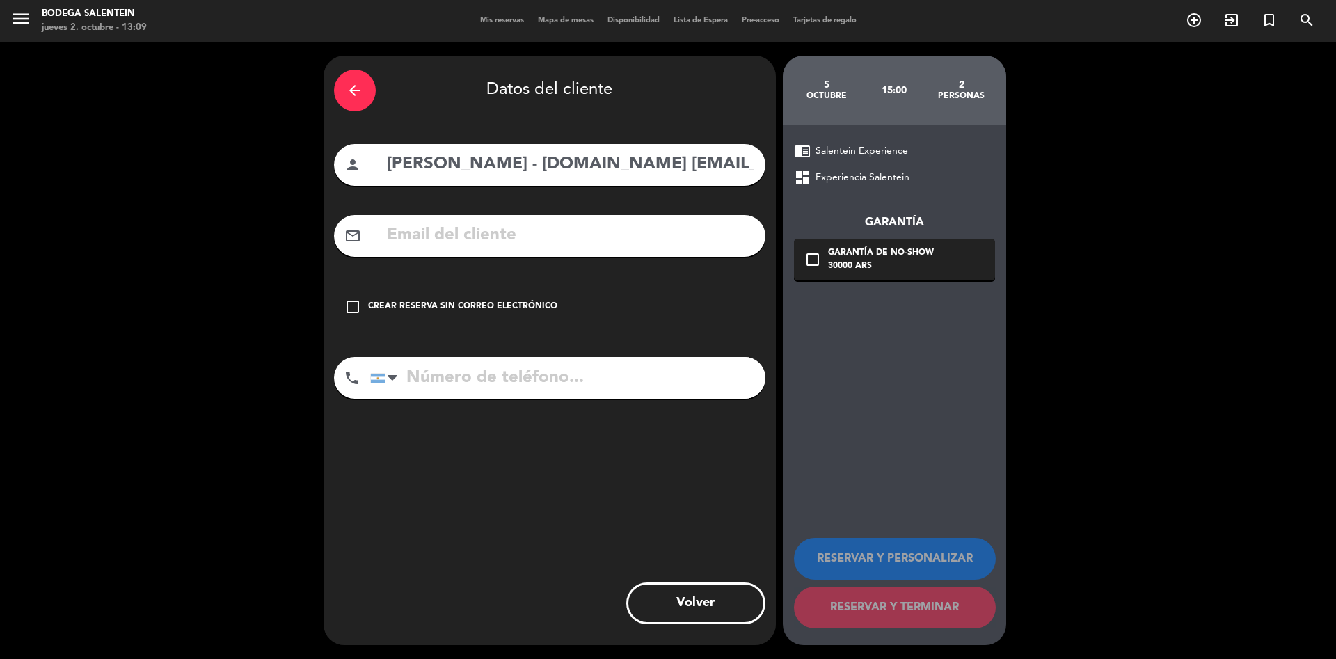
click at [498, 235] on input "text" at bounding box center [569, 235] width 369 height 29
paste input "[EMAIL_ADDRESS][DOMAIN_NAME]"
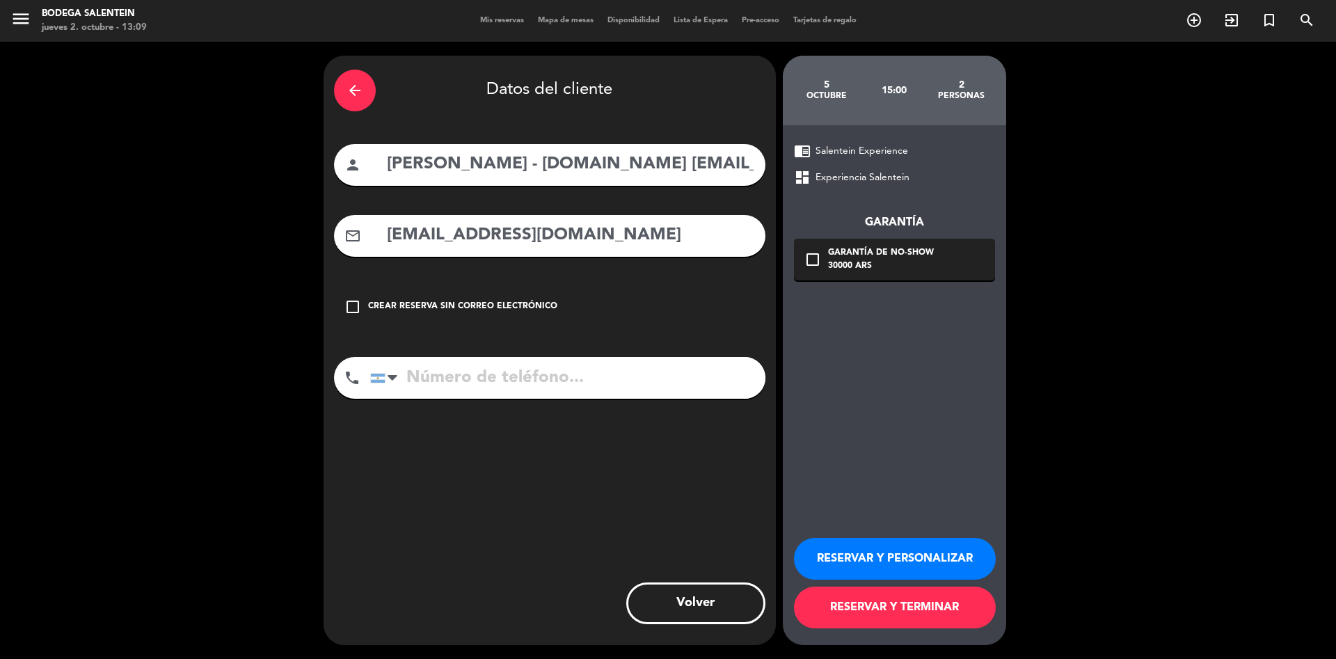
type input "[EMAIL_ADDRESS][DOMAIN_NAME]"
click at [550, 167] on input "[PERSON_NAME] - [DOMAIN_NAME] [EMAIL_ADDRESS][DOMAIN_NAME]" at bounding box center [569, 164] width 369 height 29
drag, startPoint x: 550, startPoint y: 167, endPoint x: 876, endPoint y: 213, distance: 328.8
click at [876, 213] on div "arrow_back Datos del cliente person Francisco - [DOMAIN_NAME] [EMAIL_ADDRESS][D…" at bounding box center [668, 350] width 1336 height 617
type input "[PERSON_NAME]"
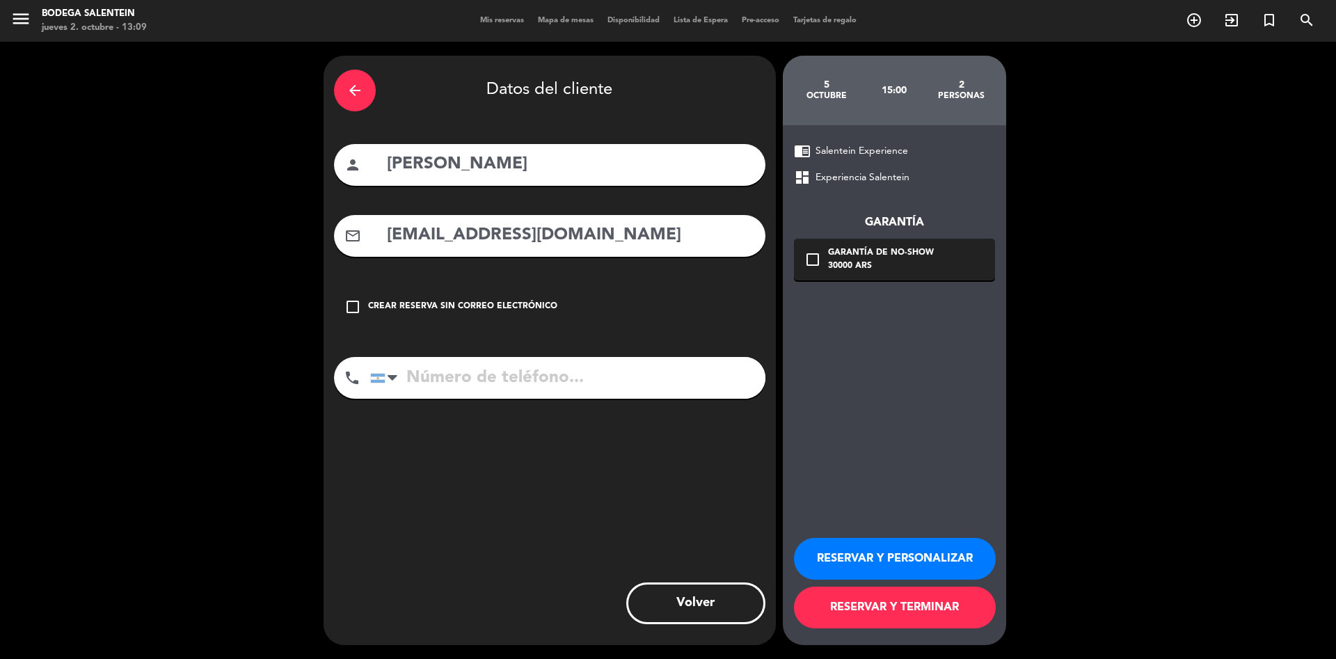
click at [903, 554] on button "RESERVAR Y PERSONALIZAR" at bounding box center [895, 559] width 202 height 42
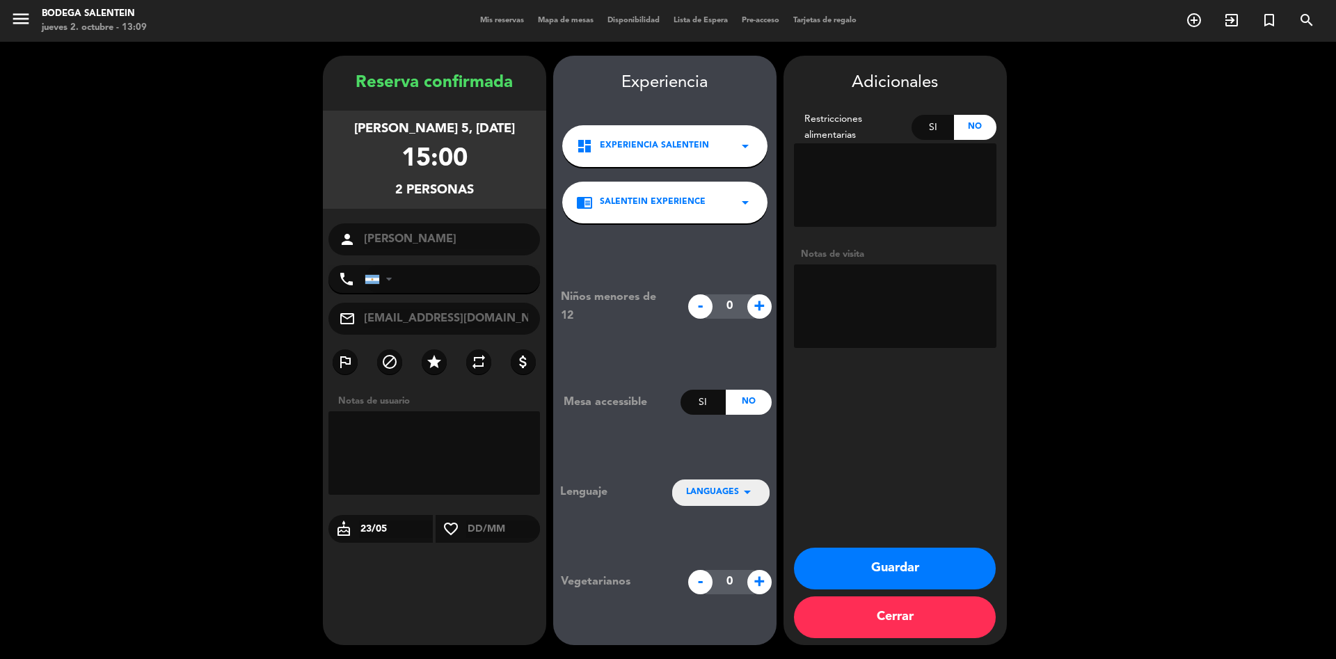
click at [858, 302] on textarea at bounding box center [895, 305] width 202 height 83
paste textarea "[PERSON_NAME]: [DATE] Cantidad: 2 paxs Experiencia: (12 hs) Salentein 4 pasos M…"
type textarea "[PERSON_NAME]: [DATE] Cantidad: 2 paxs Experiencia: (12 hs) Salentein 4 pasos M…"
click at [745, 493] on icon "arrow_drop_down" at bounding box center [747, 491] width 17 height 17
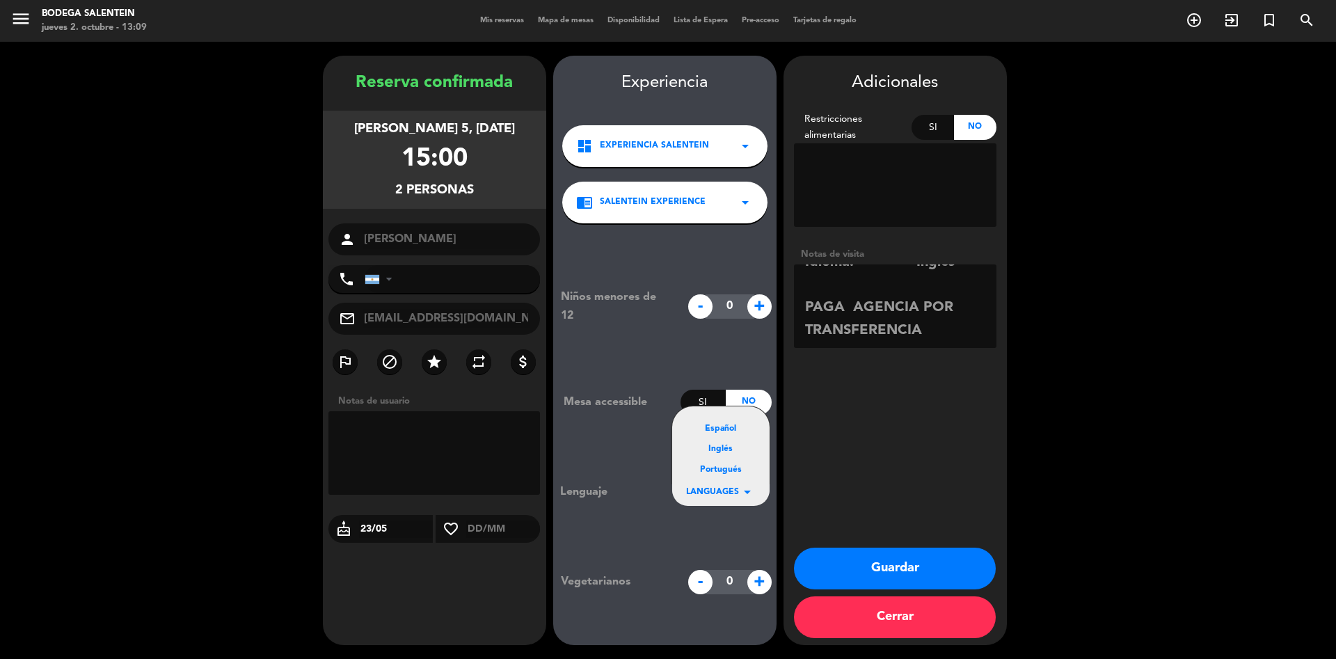
click at [732, 444] on div "Inglés" at bounding box center [721, 449] width 70 height 14
click at [905, 568] on button "Guardar" at bounding box center [895, 568] width 202 height 42
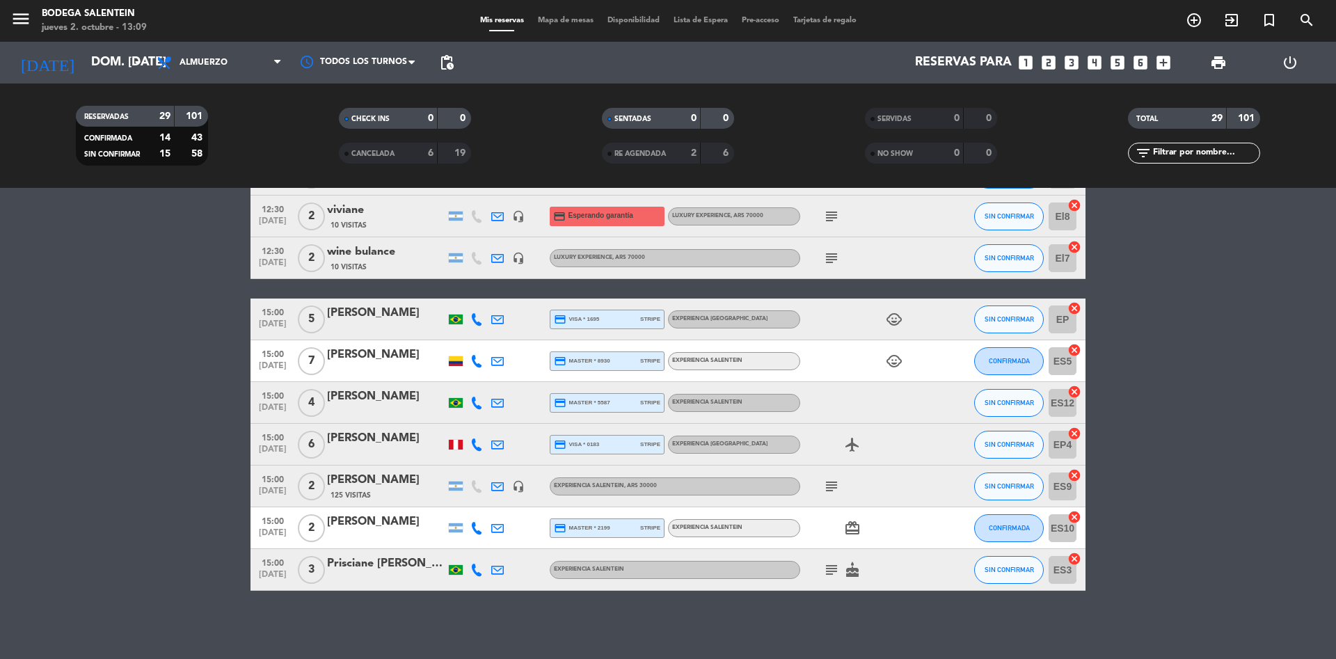
scroll to position [970, 0]
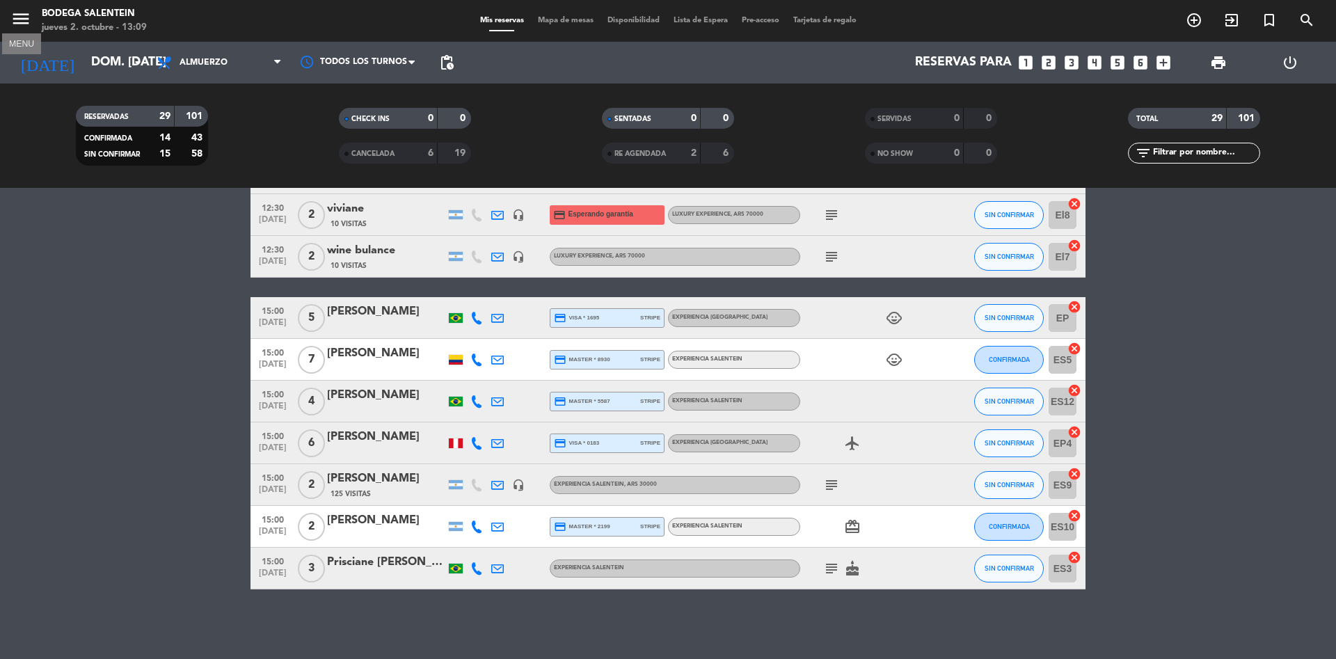
click at [25, 29] on icon "menu" at bounding box center [20, 18] width 21 height 21
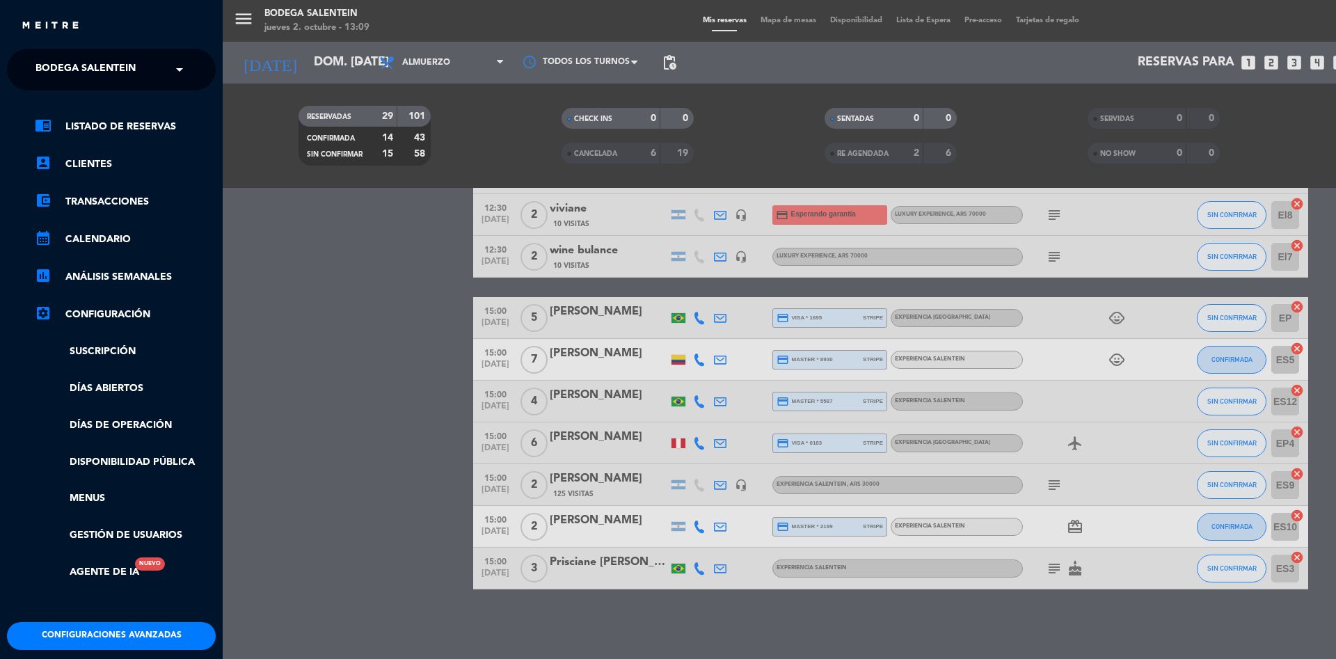
click at [72, 71] on span "Bodega Salentein" at bounding box center [85, 69] width 100 height 29
click at [86, 126] on span "Restaurante Salentein" at bounding box center [78, 128] width 127 height 16
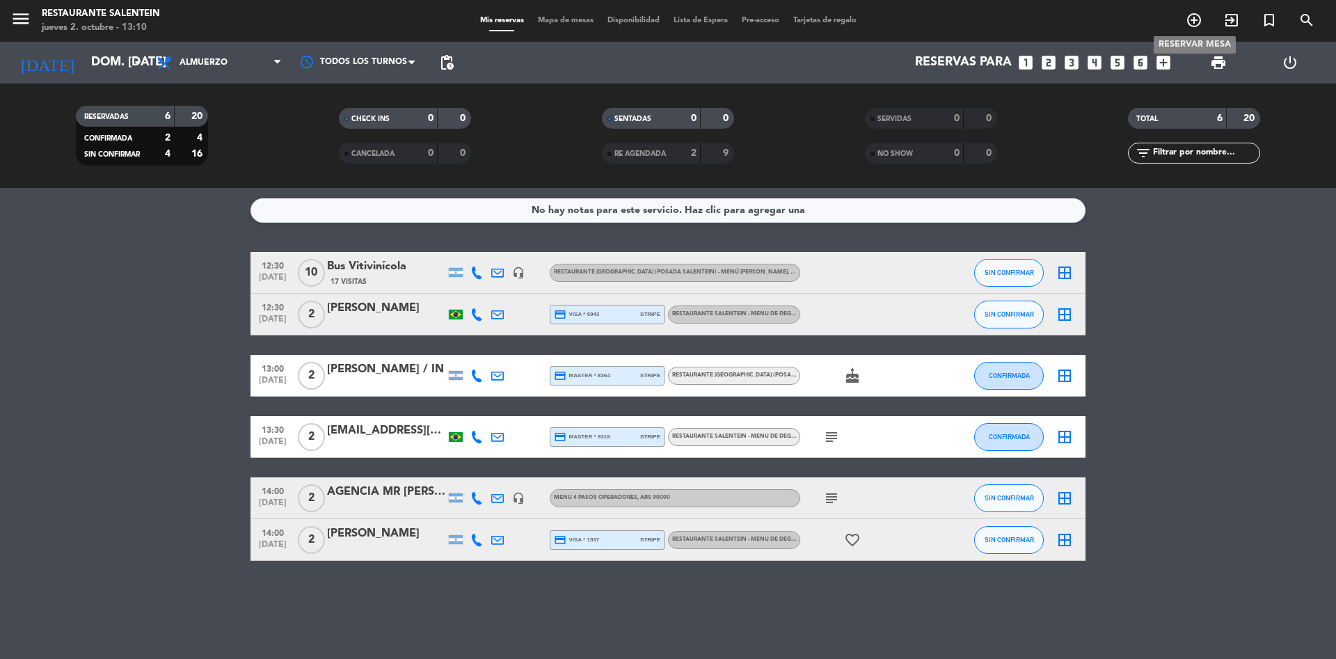
click at [1193, 24] on icon "add_circle_outline" at bounding box center [1193, 20] width 17 height 17
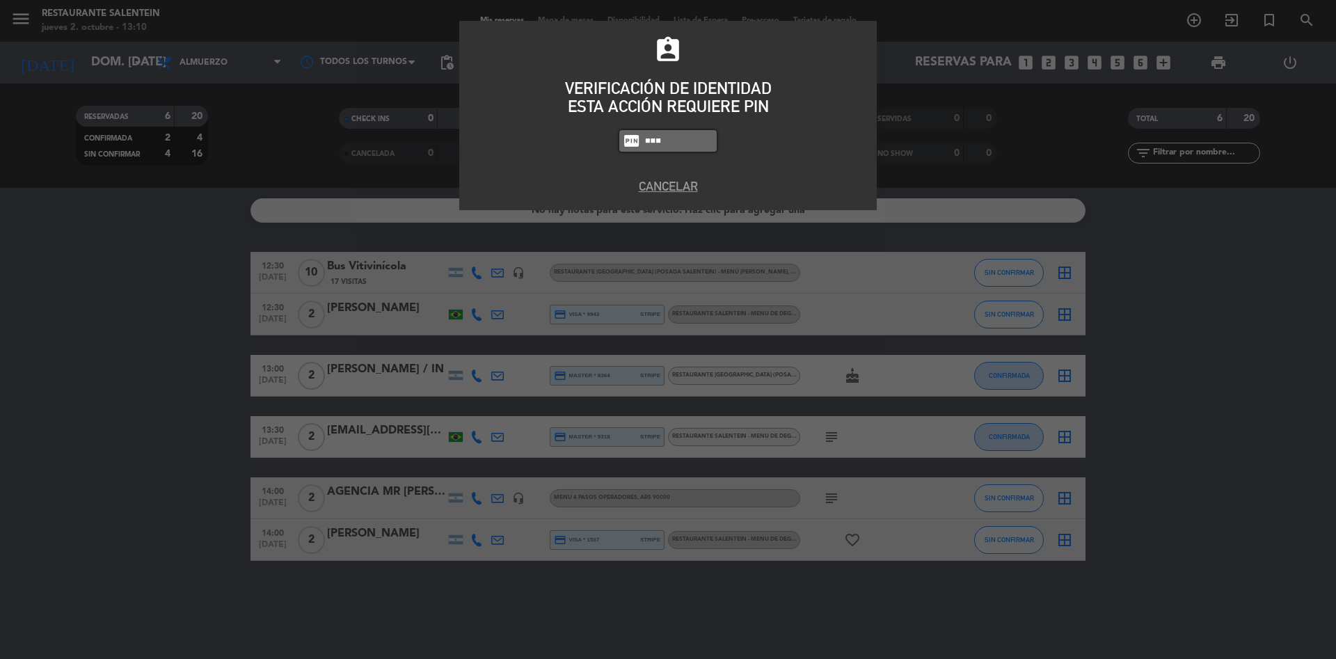
type input "8986"
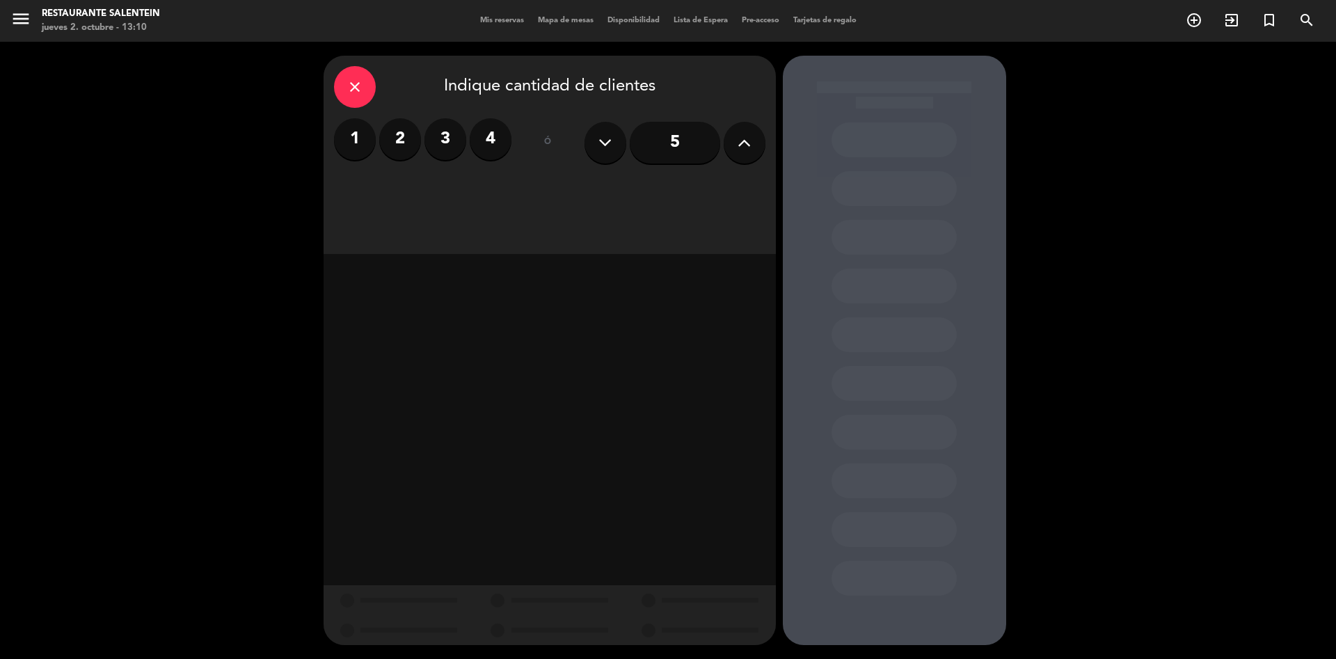
click at [407, 142] on label "2" at bounding box center [400, 139] width 42 height 42
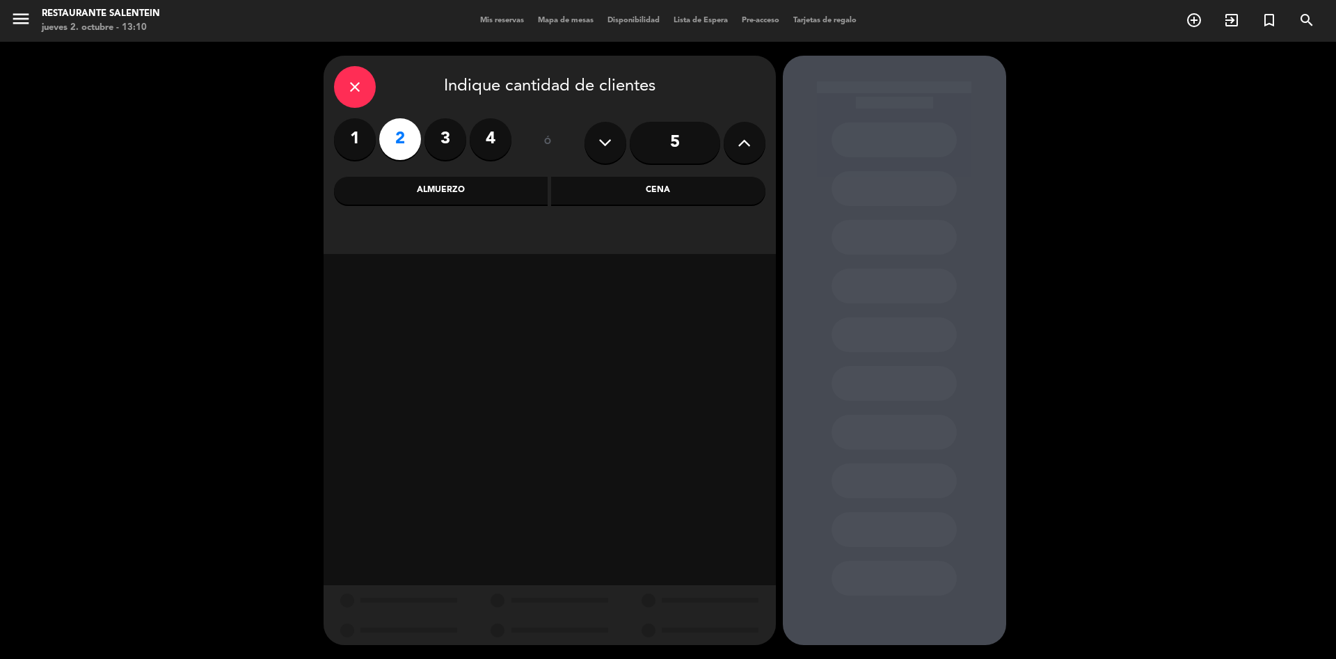
click at [496, 194] on div "Almuerzo" at bounding box center [441, 191] width 214 height 28
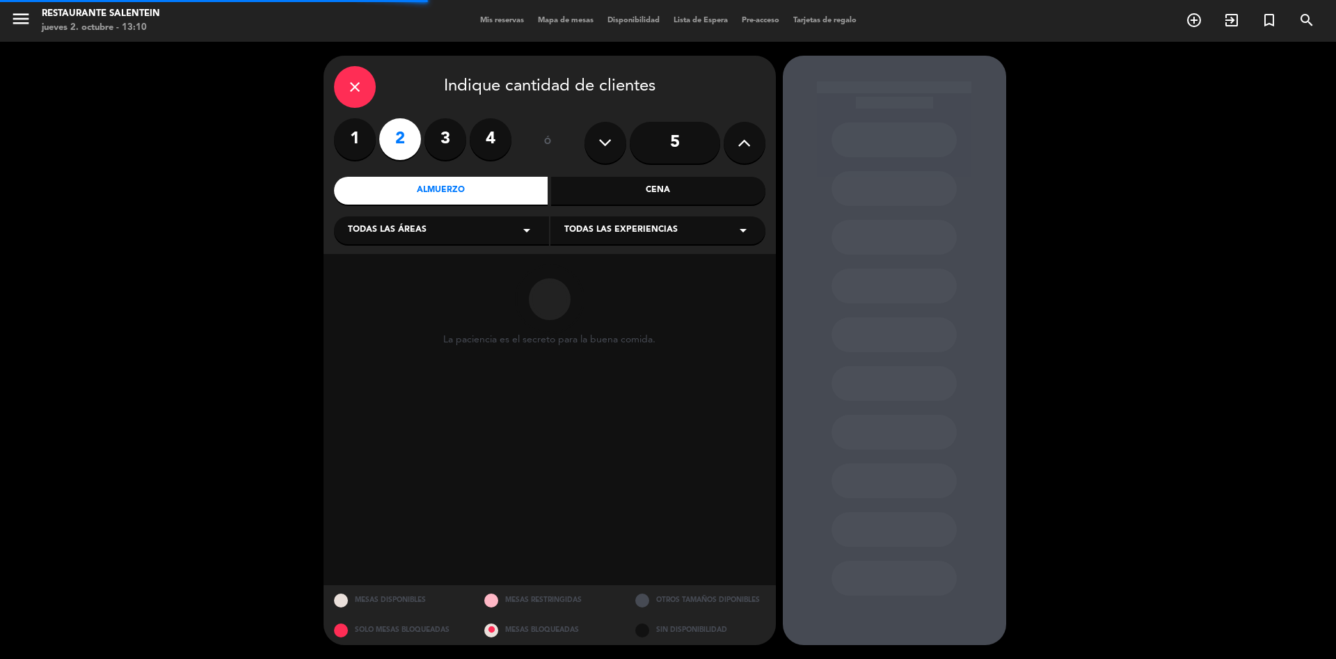
click at [520, 239] on div "Todas las áreas arrow_drop_down" at bounding box center [441, 230] width 215 height 28
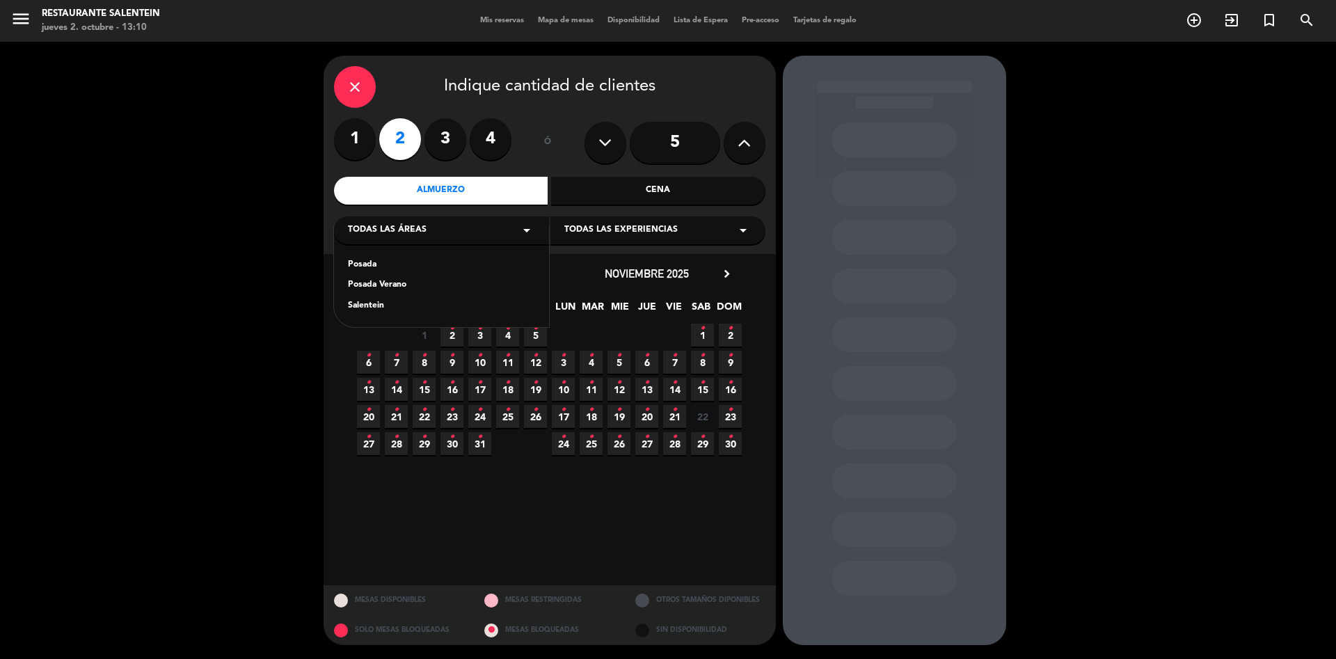
click at [362, 300] on div "Salentein" at bounding box center [441, 306] width 187 height 14
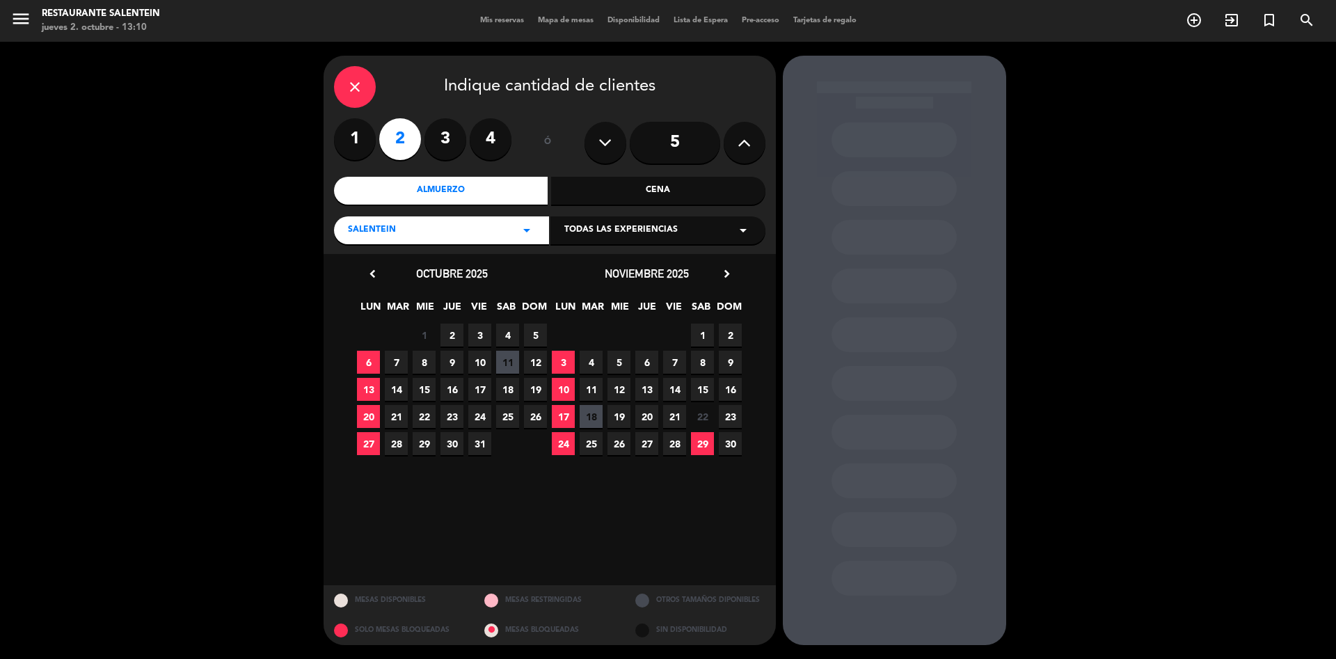
click at [735, 226] on icon "arrow_drop_down" at bounding box center [743, 230] width 17 height 17
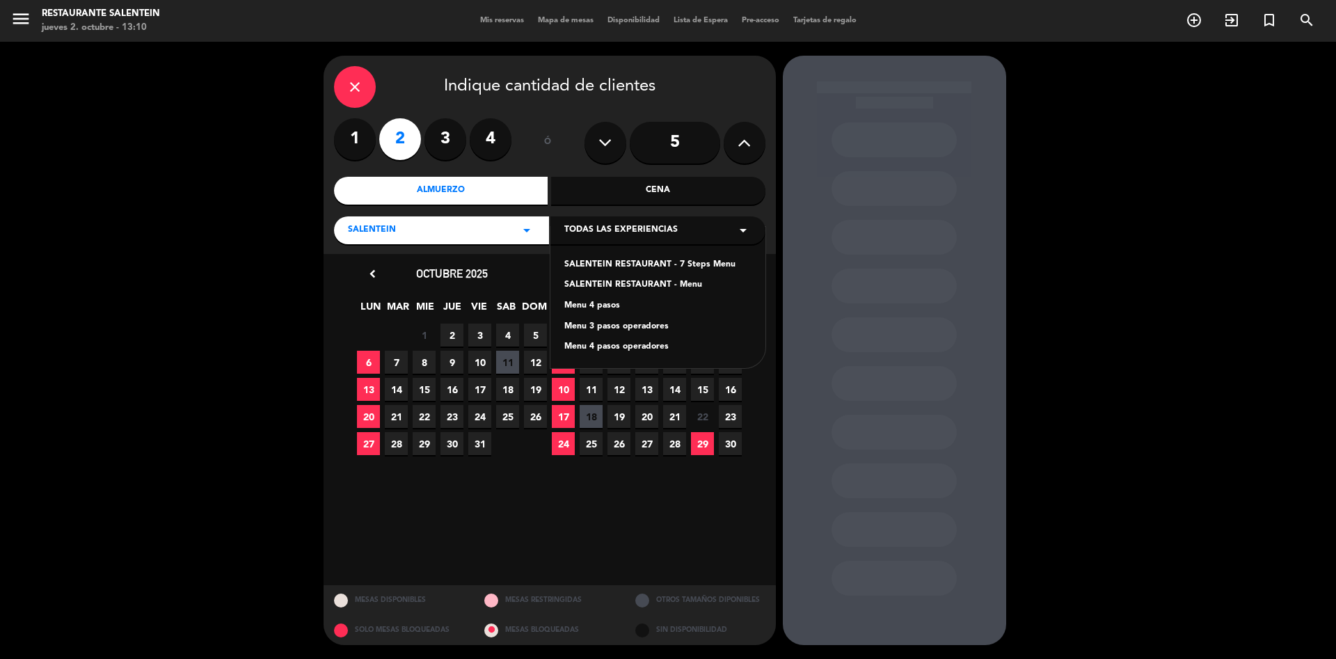
click at [625, 344] on div "Menu 4 pasos operadores" at bounding box center [657, 347] width 187 height 14
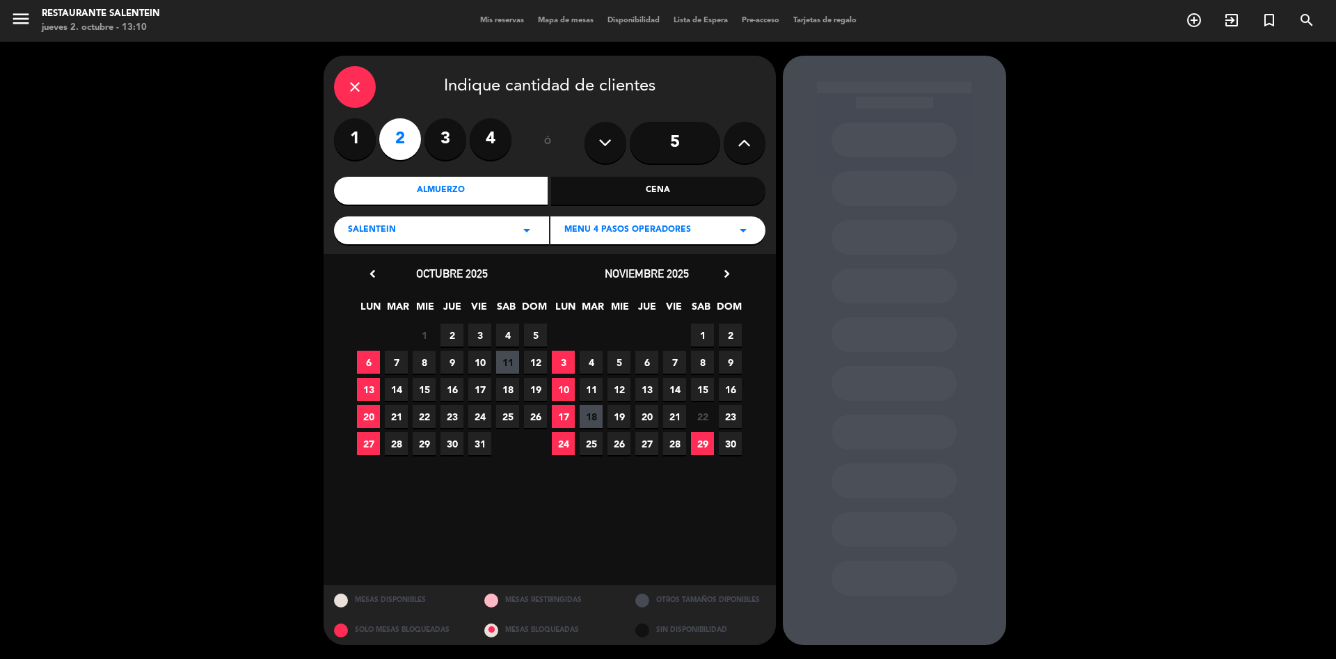
click at [538, 336] on span "5" at bounding box center [535, 334] width 23 height 23
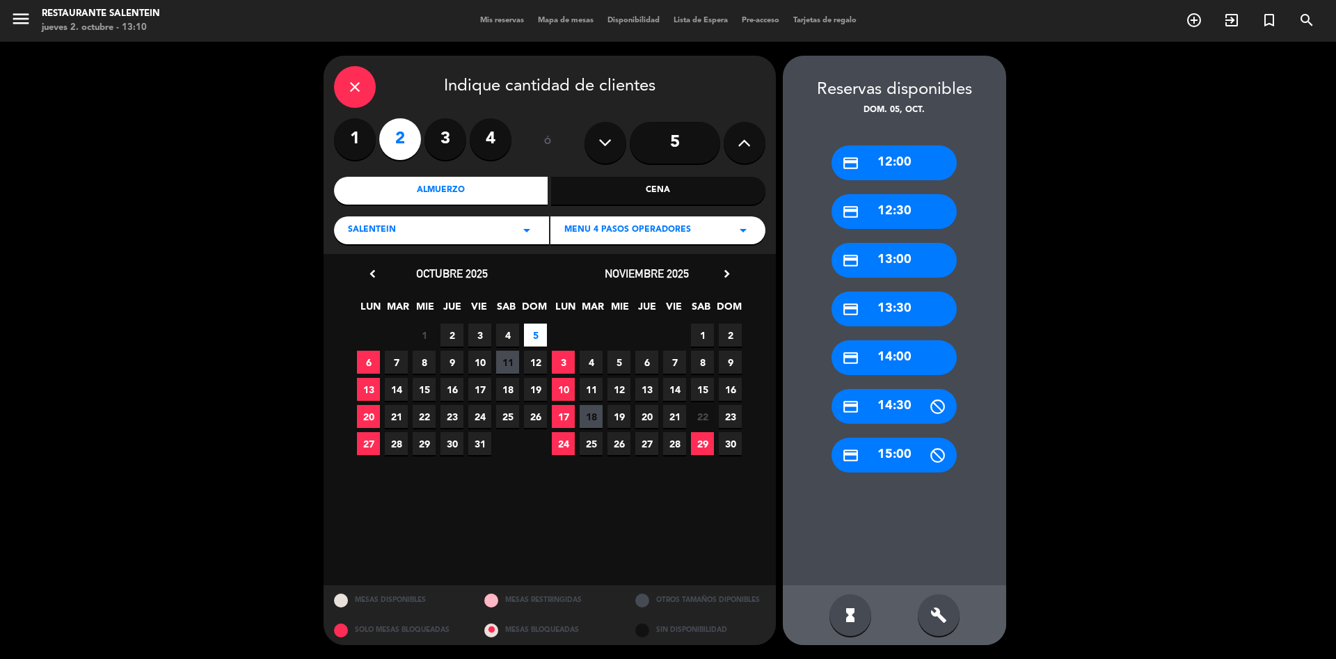
click at [907, 159] on div "credit_card 12:00" at bounding box center [893, 162] width 125 height 35
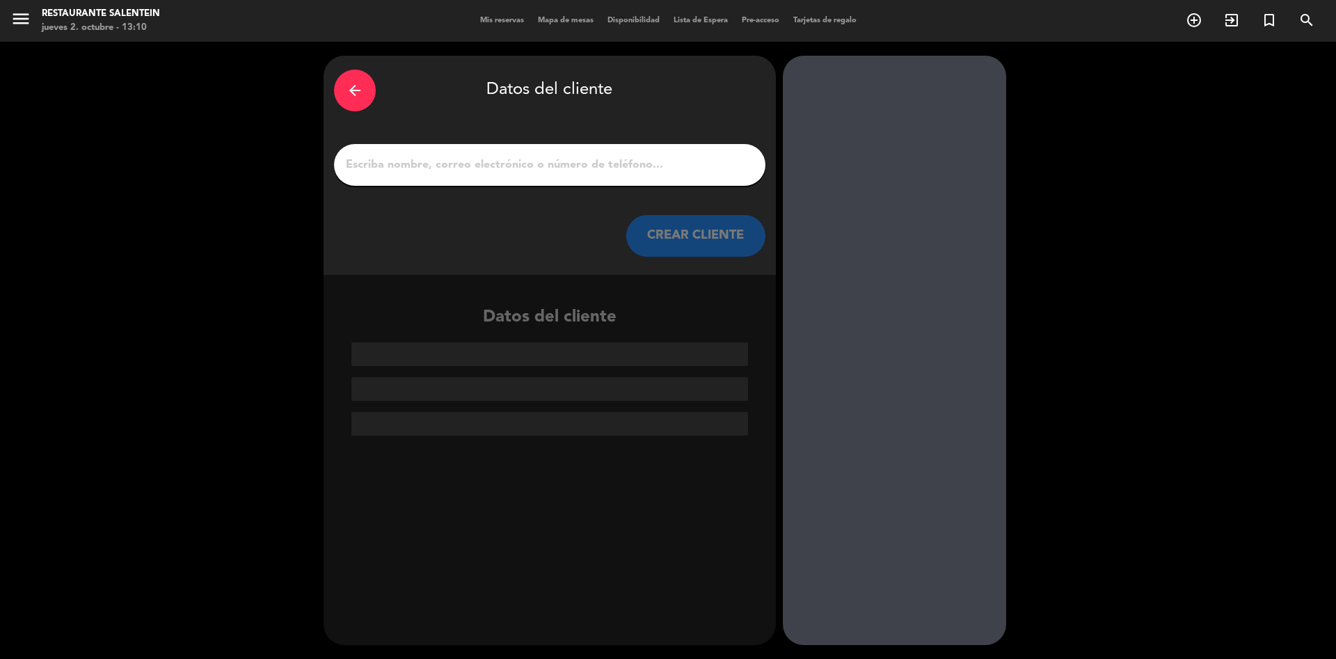
click at [484, 146] on div at bounding box center [549, 165] width 431 height 42
click at [442, 157] on input "1" at bounding box center [549, 164] width 410 height 19
paste input "[PERSON_NAME] - [DOMAIN_NAME] <[EMAIL_ADDRESS][DOMAIN_NAME]>"
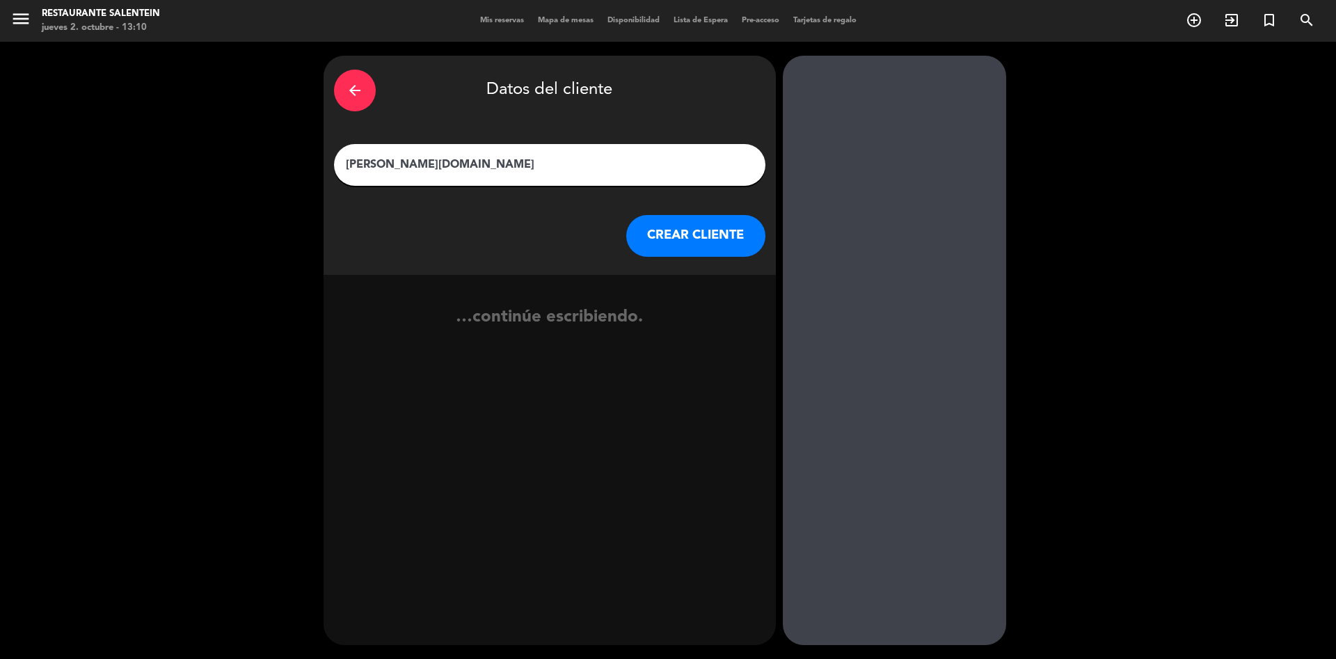
type input "Francisco - Mrwinery.com"
click at [706, 240] on button "CREAR CLIENTE" at bounding box center [695, 236] width 139 height 42
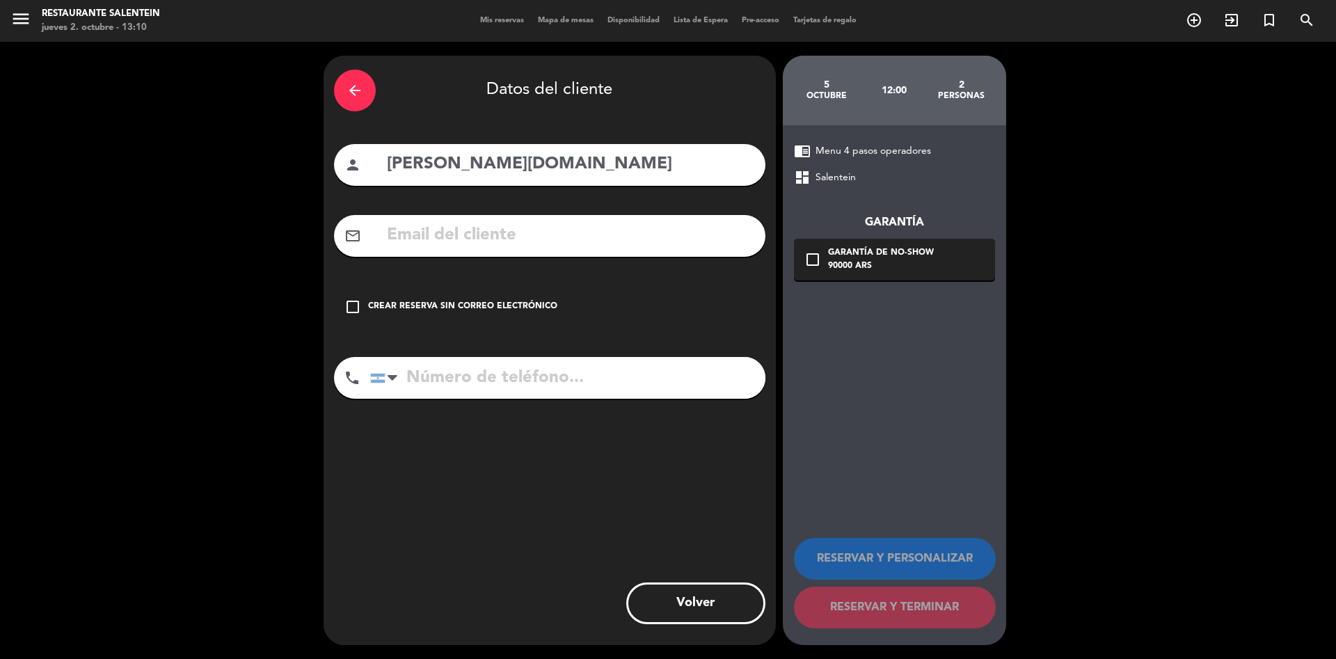
click at [484, 237] on input "text" at bounding box center [569, 235] width 369 height 29
paste input "[EMAIL_ADDRESS][DOMAIN_NAME]"
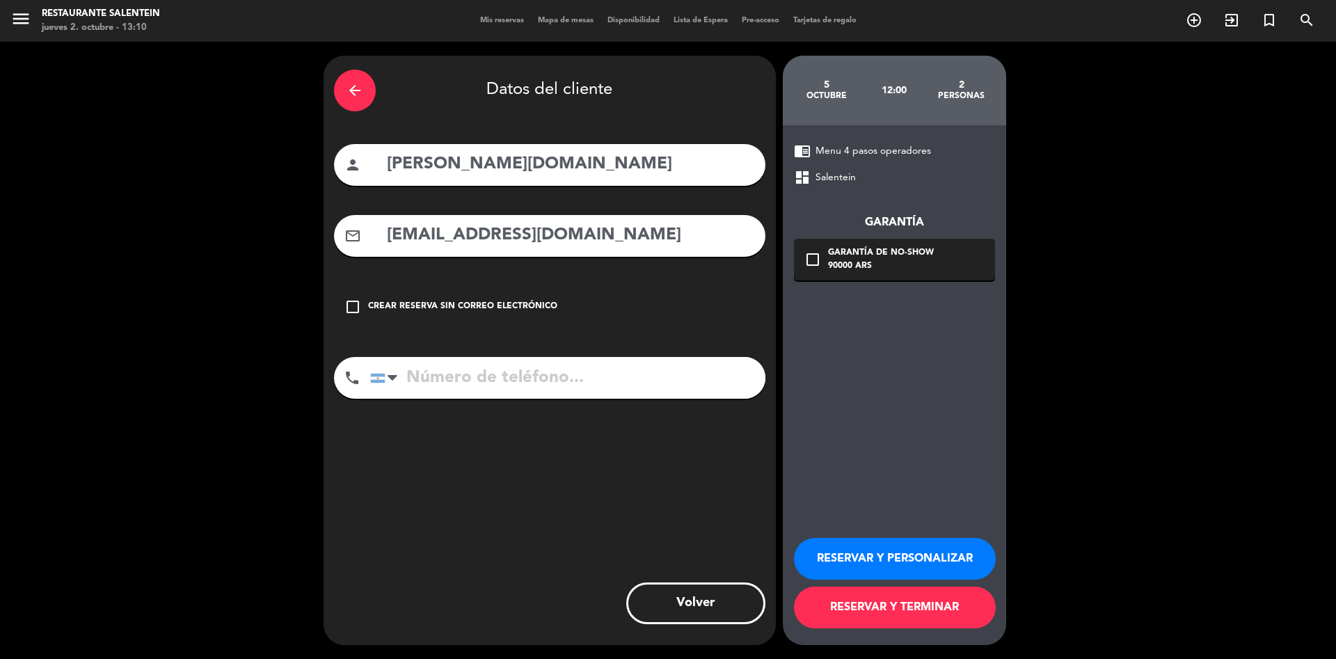
type input "[EMAIL_ADDRESS][DOMAIN_NAME]"
click at [901, 545] on button "RESERVAR Y PERSONALIZAR" at bounding box center [895, 559] width 202 height 42
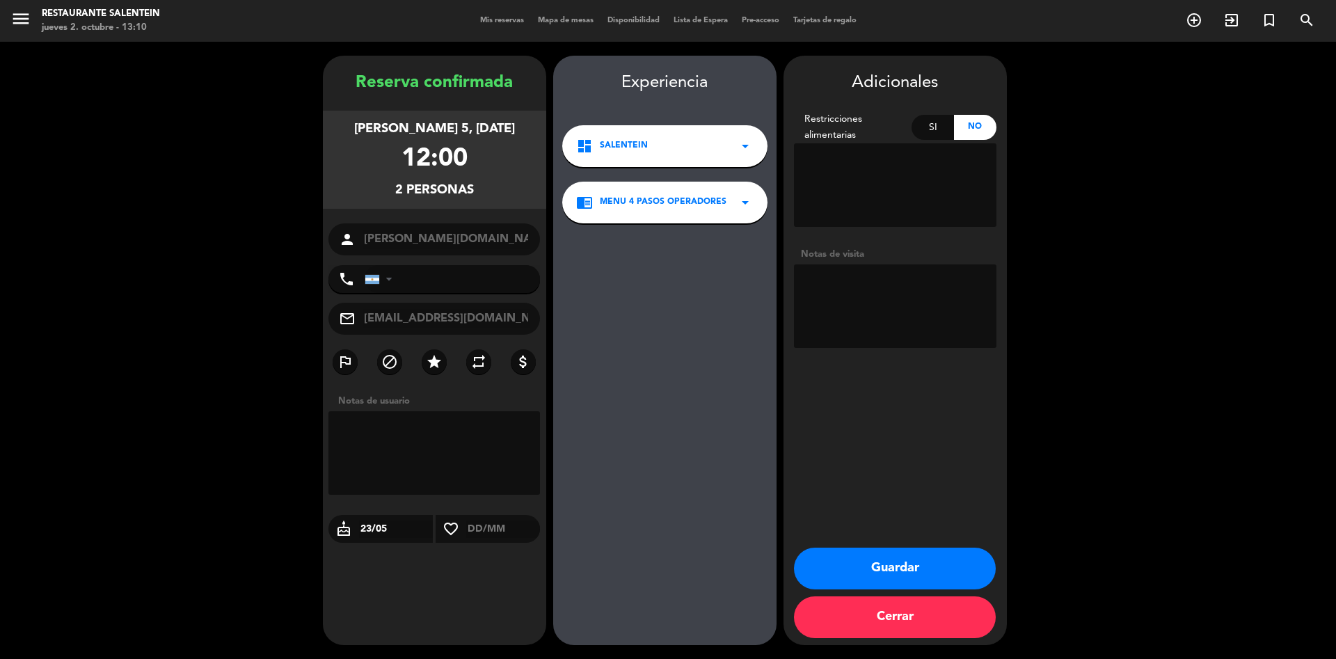
click at [933, 309] on textarea at bounding box center [895, 305] width 202 height 83
paste textarea ": CANDACE GILBERT Fecha: 05/10/25 Cantidad: 2 paxs Experiencia: (12 hs) Salente…"
type textarea ": CANDACE GILBERT Fecha: 05/10/25 Cantidad: 2 paxs Experiencia: (12 hs) Salente…"
click at [914, 559] on button "Guardar" at bounding box center [895, 568] width 202 height 42
